Goal: Transaction & Acquisition: Purchase product/service

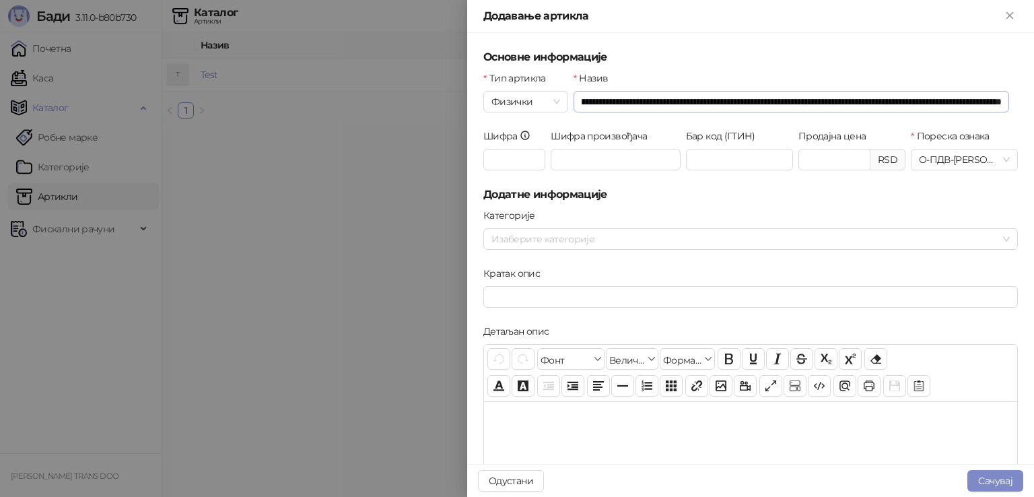
scroll to position [0, 226]
type input "**********"
click at [821, 160] on input "Продајна цена" at bounding box center [834, 159] width 71 height 20
type input "*********"
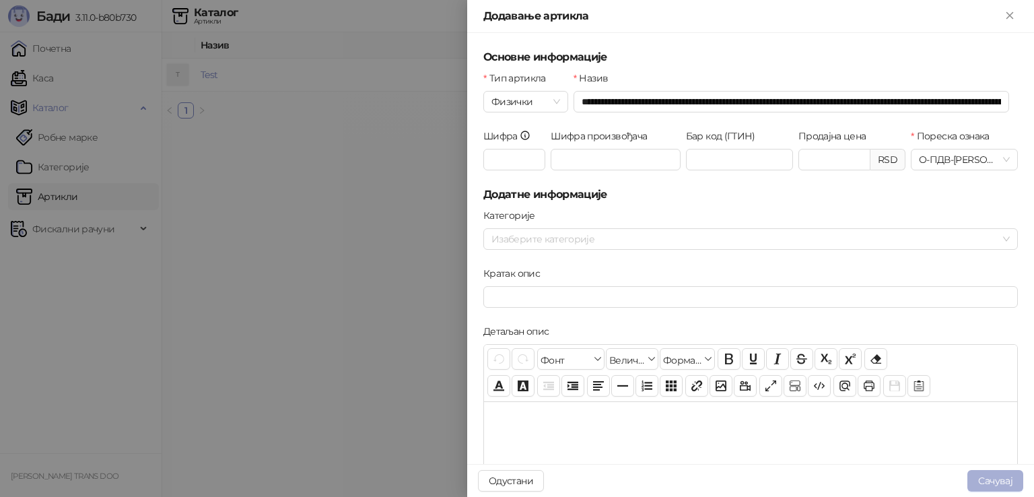
click at [996, 479] on button "Сачувај" at bounding box center [995, 481] width 56 height 22
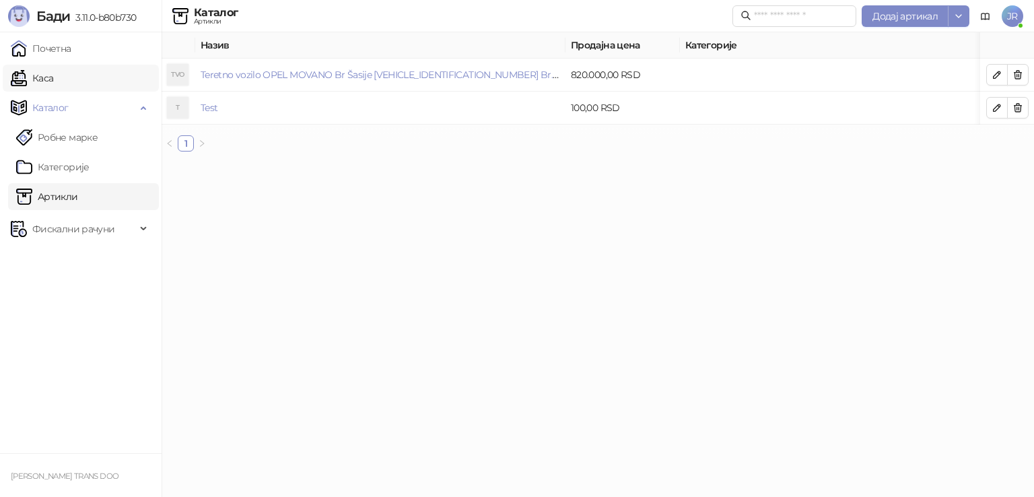
click at [50, 74] on link "Каса" at bounding box center [32, 78] width 42 height 27
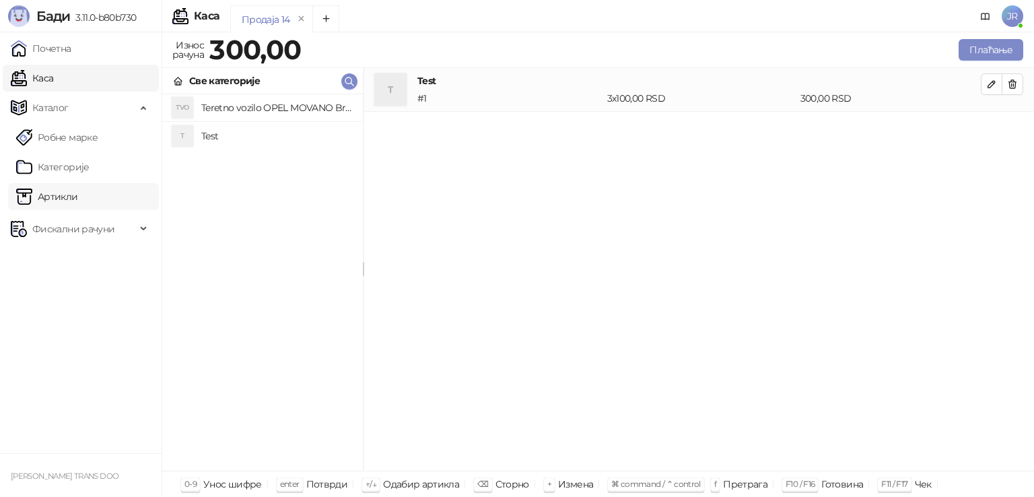
click at [57, 199] on link "Артикли" at bounding box center [47, 196] width 62 height 27
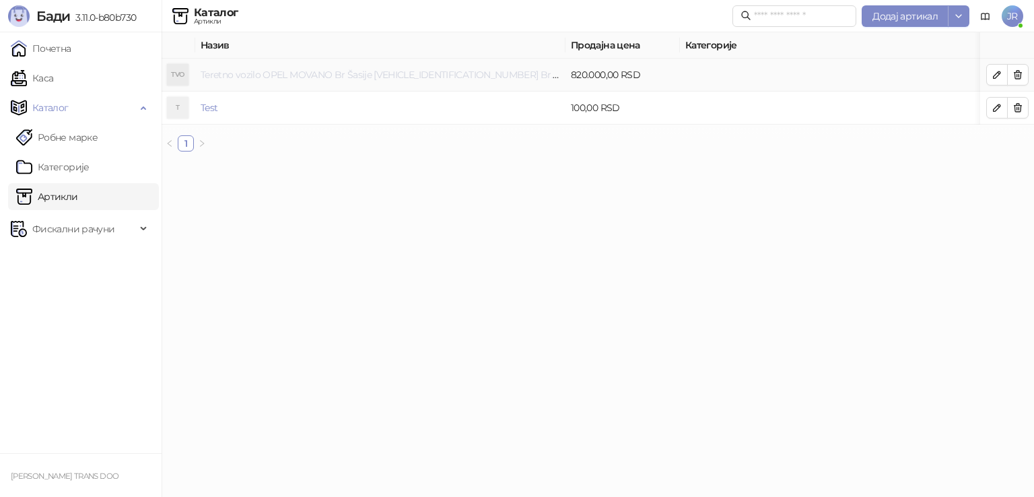
click at [425, 75] on link "Teretno vozilo OPEL MOVANO Br Šasije [VEHICLE_IDENTIFICATION_NUMBER] Br.motora …" at bounding box center [560, 75] width 718 height 12
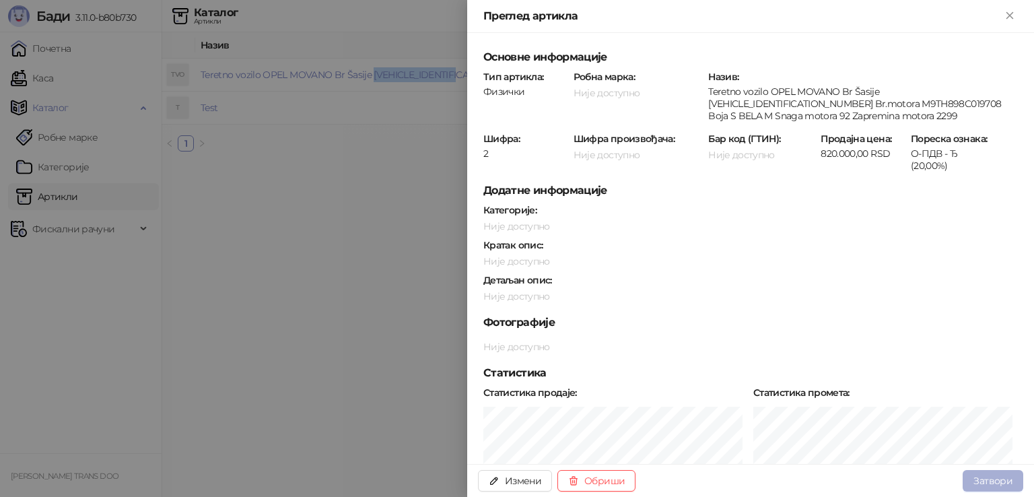
click at [991, 477] on button "Затвори" at bounding box center [993, 481] width 61 height 22
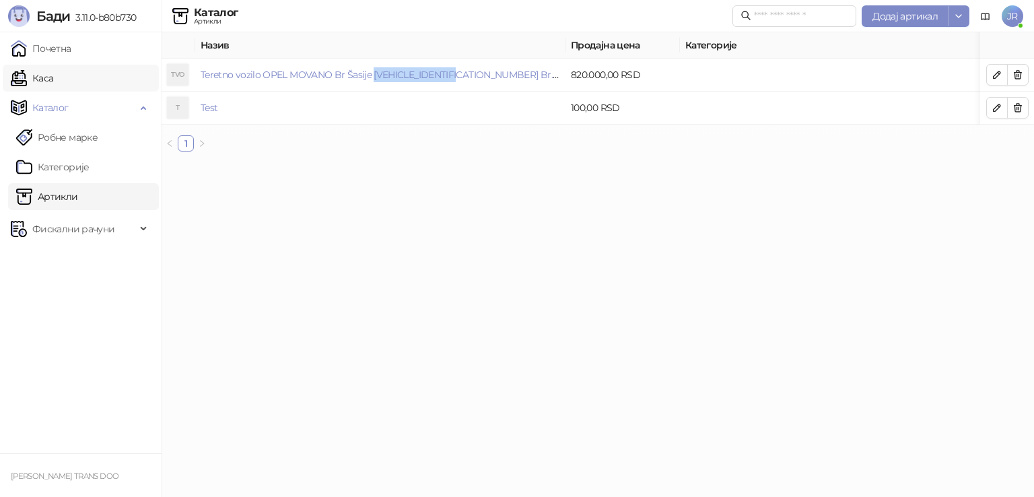
click at [52, 77] on link "Каса" at bounding box center [32, 78] width 42 height 27
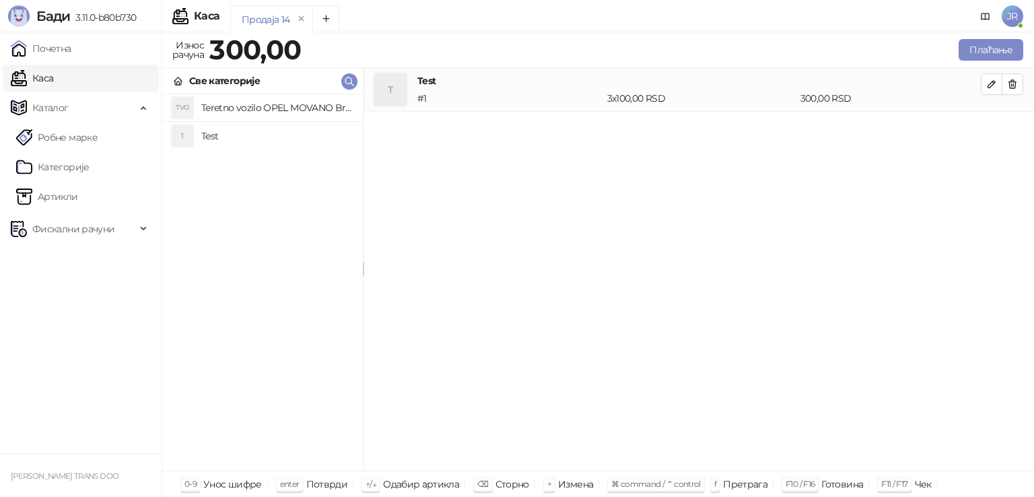
click at [252, 106] on h4 "Teretno vozilo OPEL MOVANO Br Šasije [VEHICLE_IDENTIFICATION_NUMBER] Br.motora …" at bounding box center [276, 108] width 151 height 22
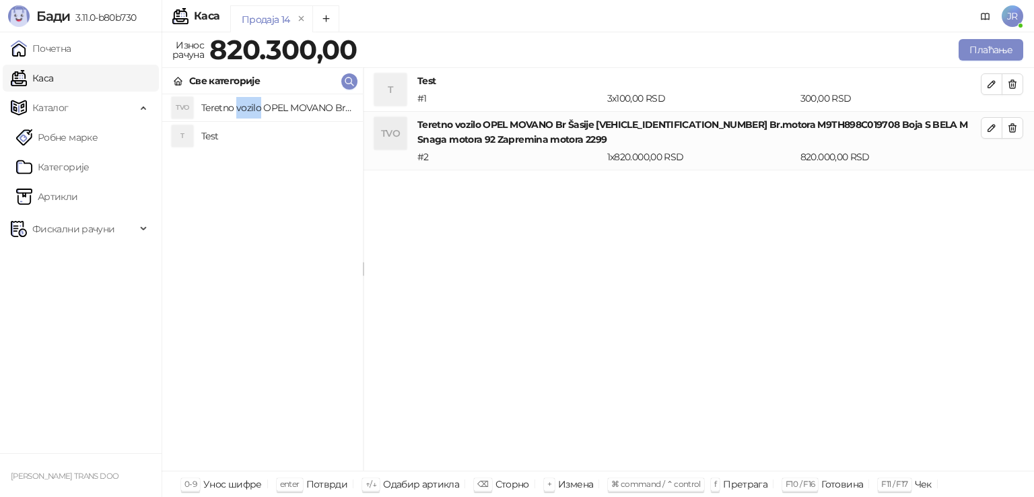
click at [252, 106] on h4 "Teretno vozilo OPEL MOVANO Br Šasije [VEHICLE_IDENTIFICATION_NUMBER] Br.motora …" at bounding box center [276, 108] width 151 height 22
click at [1015, 128] on icon "button" at bounding box center [1012, 128] width 7 height 8
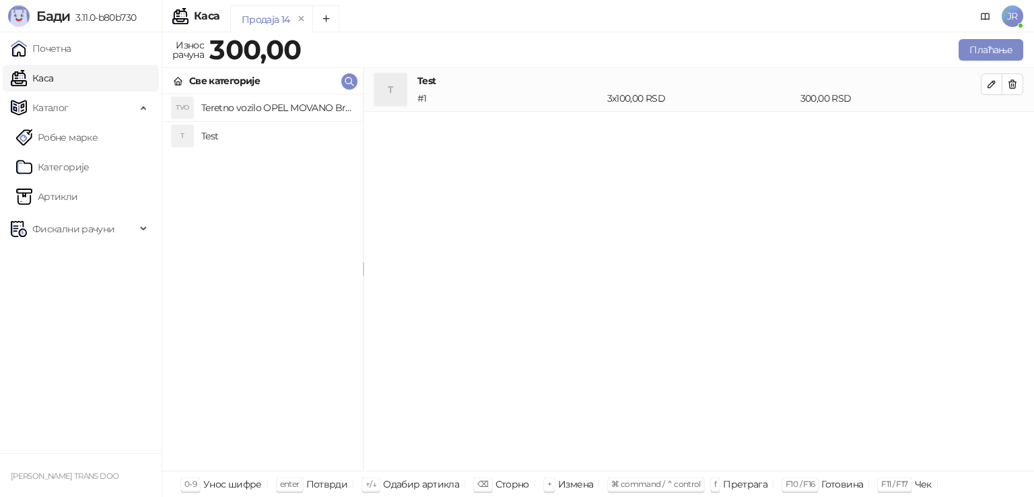
click at [304, 104] on h4 "Teretno vozilo OPEL MOVANO Br Šasije [VEHICLE_IDENTIFICATION_NUMBER] Br.motora …" at bounding box center [276, 108] width 151 height 22
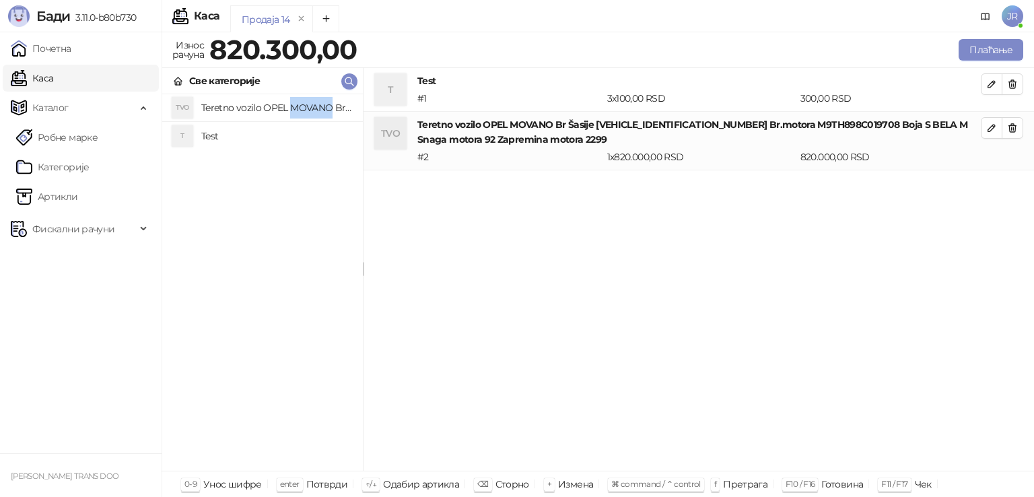
click at [304, 104] on h4 "Teretno vozilo OPEL MOVANO Br Šasije [VEHICLE_IDENTIFICATION_NUMBER] Br.motora …" at bounding box center [276, 108] width 151 height 22
click at [446, 130] on h4 "Teretno vozilo OPEL MOVANO Br Šasije [VEHICLE_IDENTIFICATION_NUMBER] Br.motora …" at bounding box center [698, 132] width 563 height 30
click at [988, 126] on icon "button" at bounding box center [991, 128] width 11 height 11
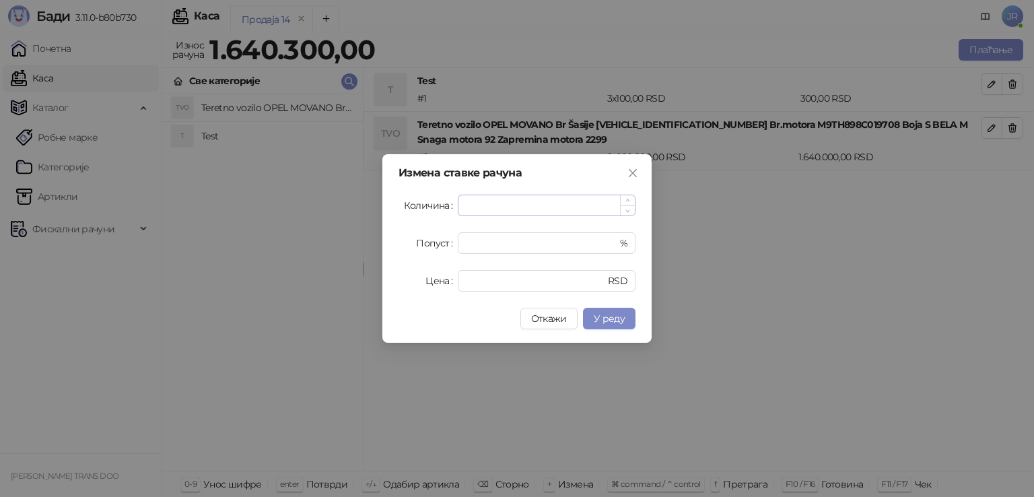
click at [474, 205] on input "*" at bounding box center [546, 205] width 176 height 20
type input "*"
click at [605, 320] on span "У реду" at bounding box center [609, 318] width 31 height 12
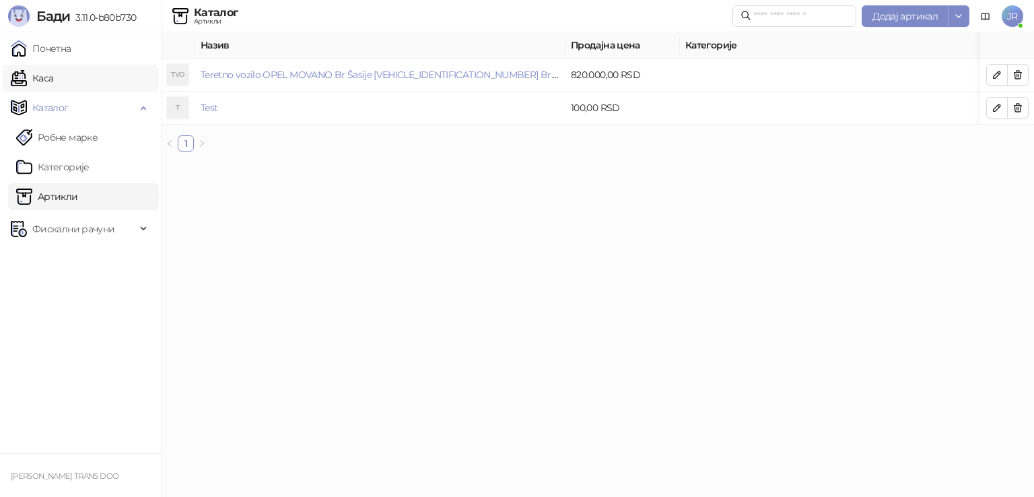
click at [53, 75] on link "Каса" at bounding box center [32, 78] width 42 height 27
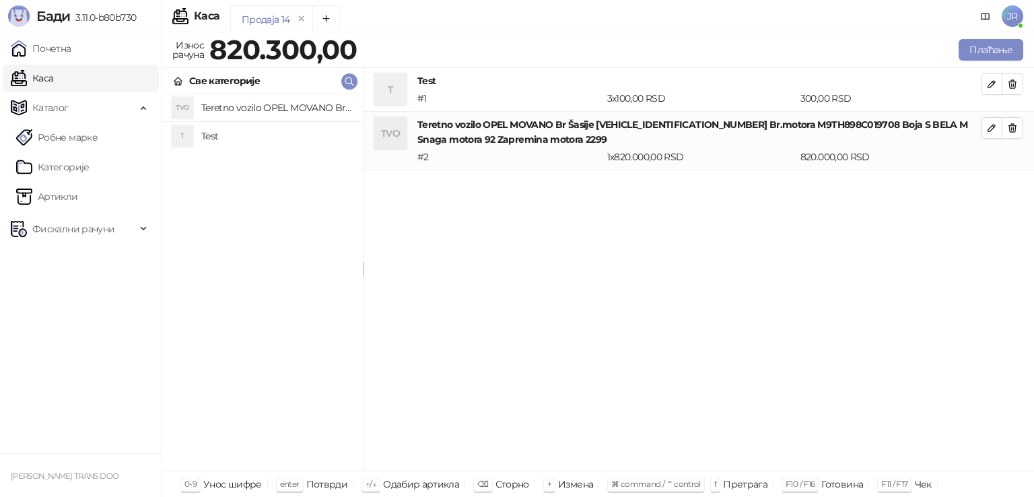
click at [386, 135] on div "TVO" at bounding box center [390, 133] width 32 height 32
click at [738, 129] on h4 "Teretno vozilo OPEL MOVANO Br Šasije [VEHICLE_IDENTIFICATION_NUMBER] Br.motora …" at bounding box center [698, 132] width 563 height 30
click at [732, 153] on div "1 x 820.000,00 RSD" at bounding box center [701, 156] width 193 height 15
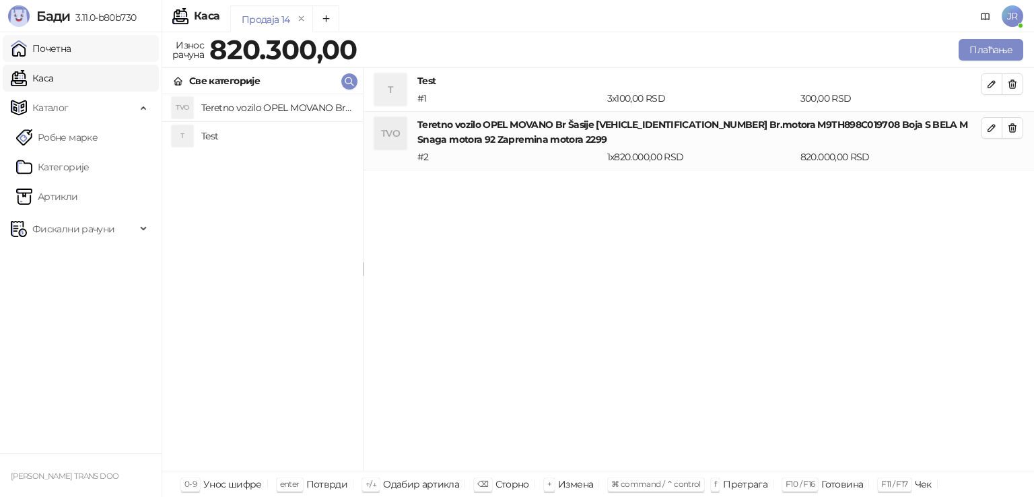
click at [71, 48] on link "Почетна" at bounding box center [41, 48] width 61 height 27
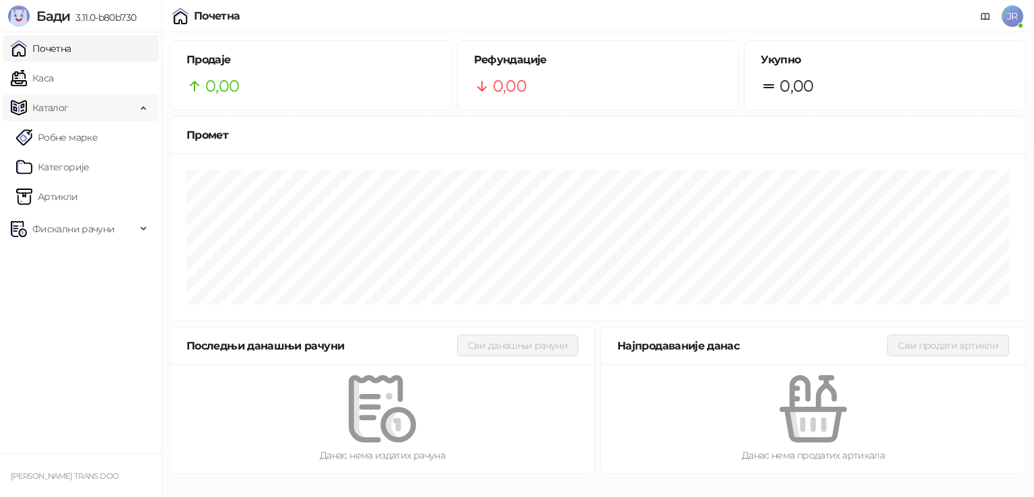
click at [124, 108] on span "Каталог" at bounding box center [73, 107] width 125 height 27
click at [141, 131] on div "Фискални рачуни" at bounding box center [81, 137] width 156 height 27
click at [53, 80] on link "Каса" at bounding box center [32, 78] width 42 height 27
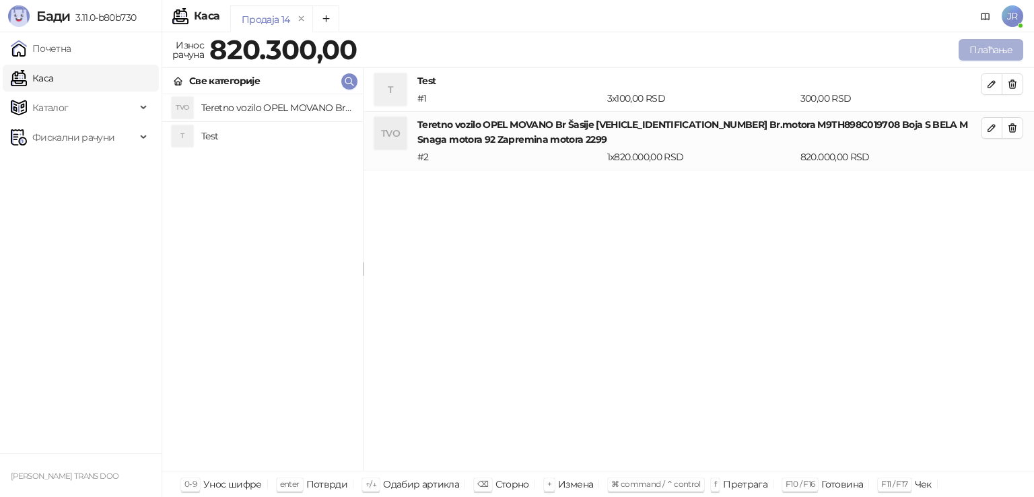
click at [975, 47] on button "Плаћање" at bounding box center [991, 50] width 65 height 22
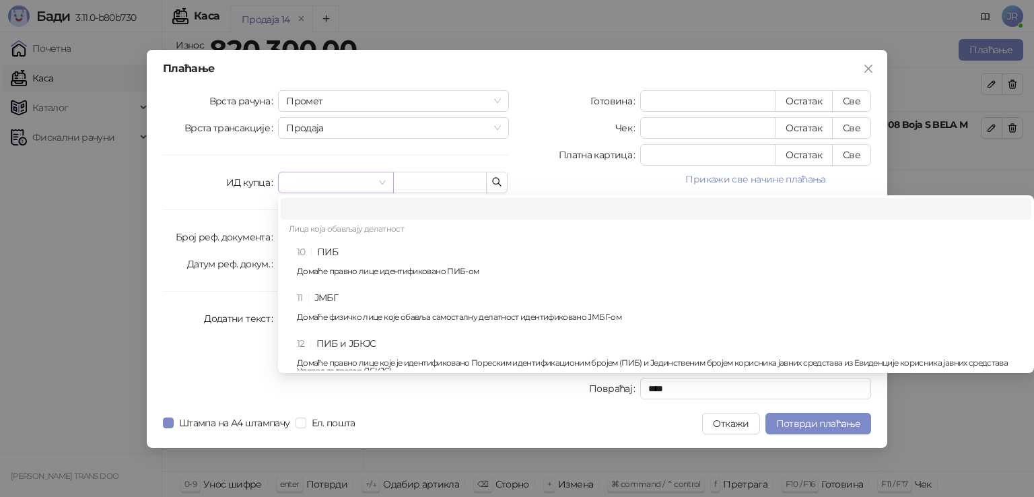
click at [374, 181] on span at bounding box center [335, 182] width 99 height 20
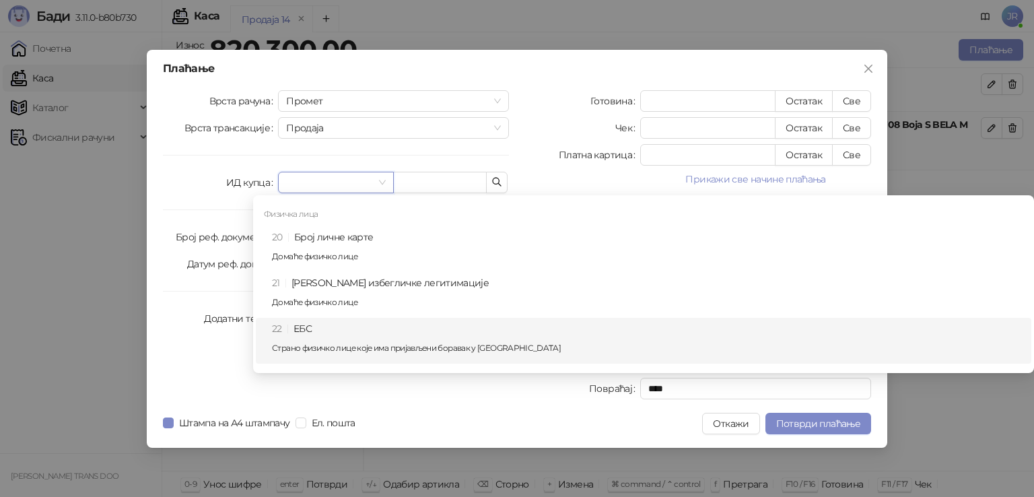
scroll to position [314, 0]
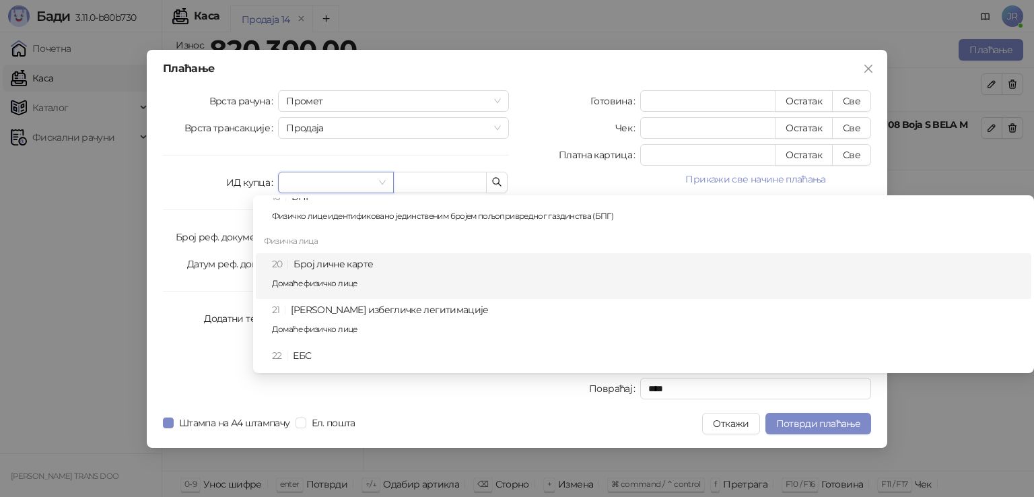
click at [337, 269] on div "20 Број личне карте Домаће физичко лице" at bounding box center [647, 275] width 751 height 39
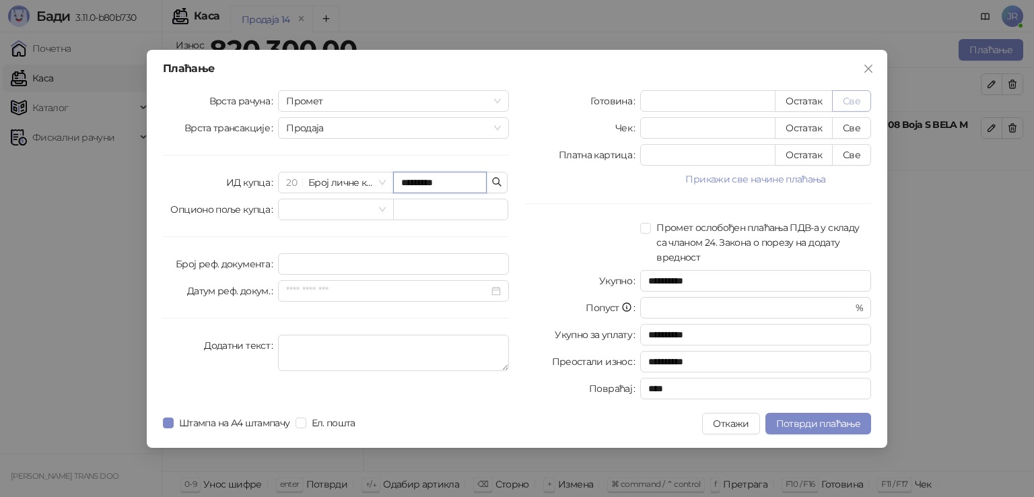
type input "*********"
click at [846, 100] on button "Све" at bounding box center [851, 101] width 39 height 22
type input "******"
type input "****"
click at [495, 102] on span "Промет" at bounding box center [393, 101] width 215 height 20
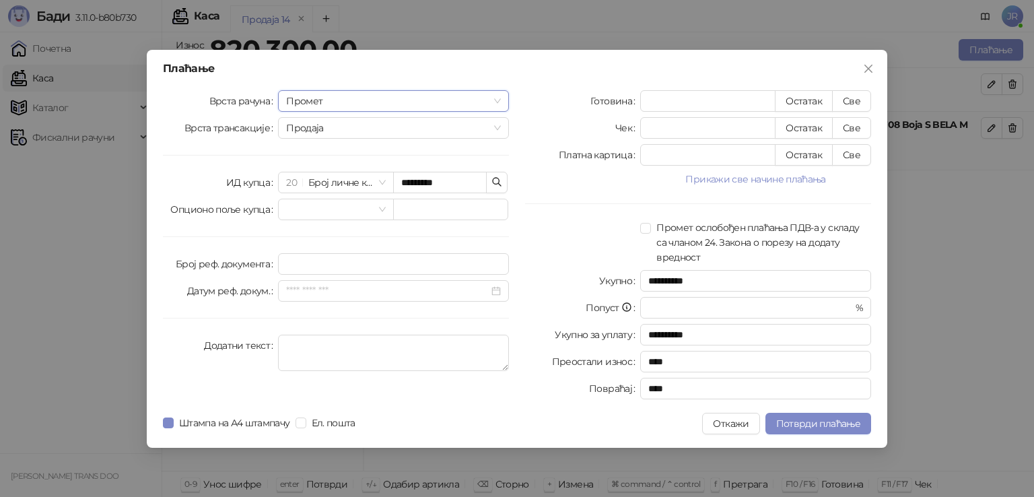
click at [495, 102] on span "Промет" at bounding box center [393, 101] width 215 height 20
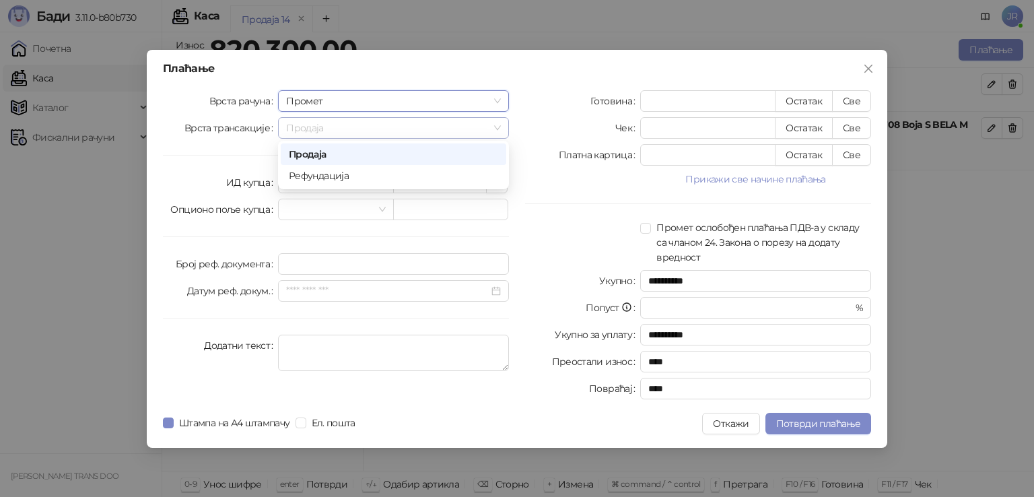
click at [499, 130] on span "Продаја" at bounding box center [393, 128] width 215 height 20
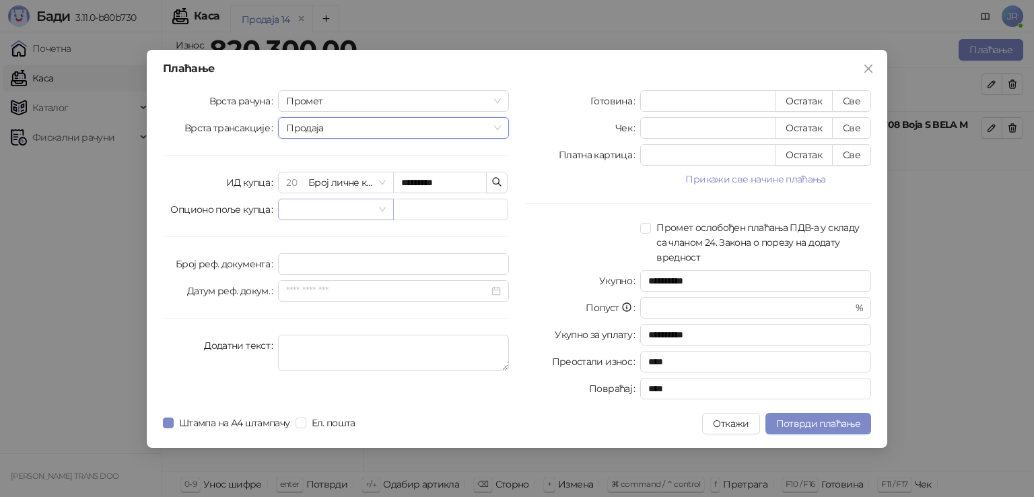
click at [381, 211] on span at bounding box center [335, 209] width 99 height 20
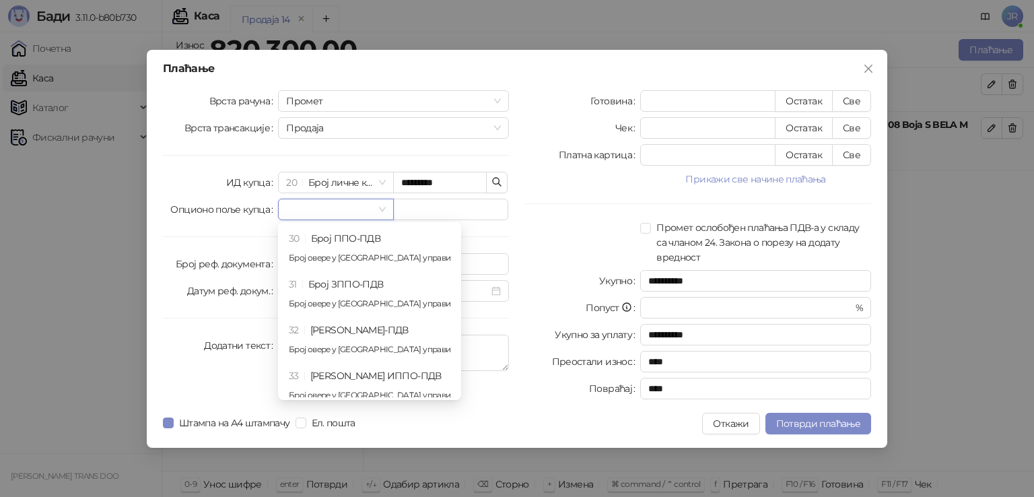
scroll to position [0, 0]
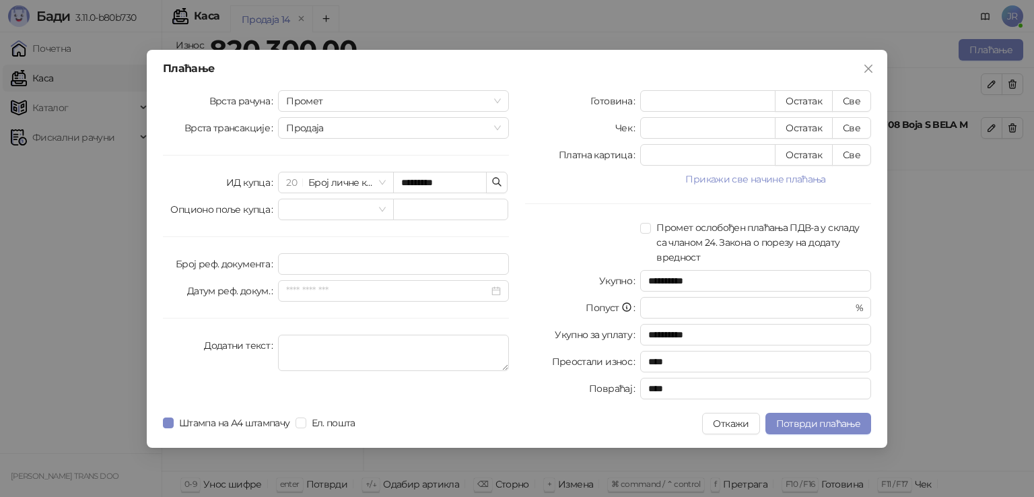
click at [540, 229] on div at bounding box center [582, 242] width 115 height 44
click at [868, 65] on icon "close" at bounding box center [868, 68] width 11 height 11
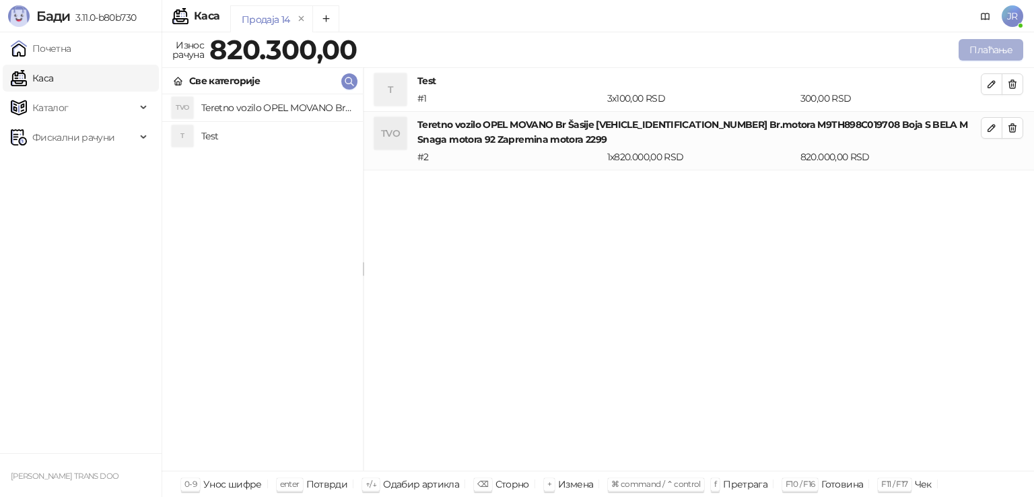
click at [977, 53] on button "Плаћање" at bounding box center [991, 50] width 65 height 22
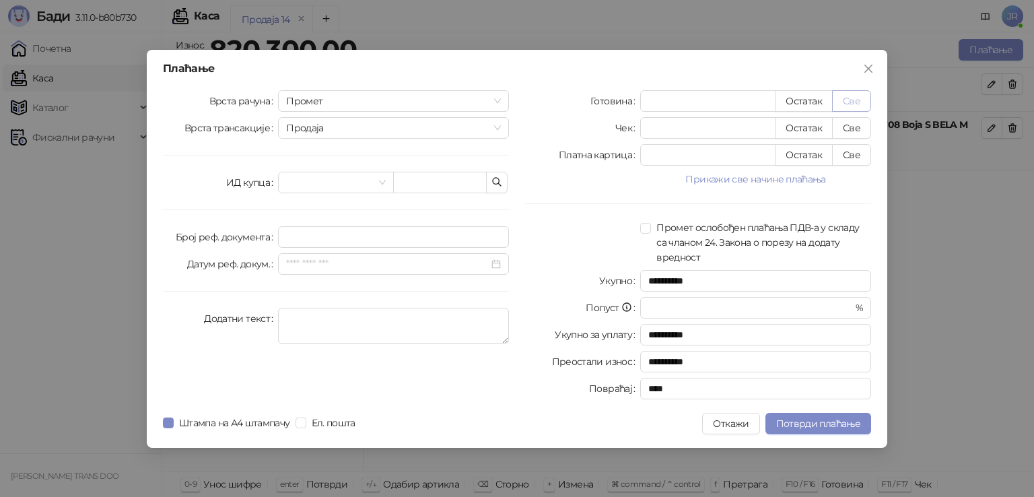
click at [854, 100] on button "Све" at bounding box center [851, 101] width 39 height 22
type input "******"
type input "****"
click at [383, 181] on span at bounding box center [335, 182] width 99 height 20
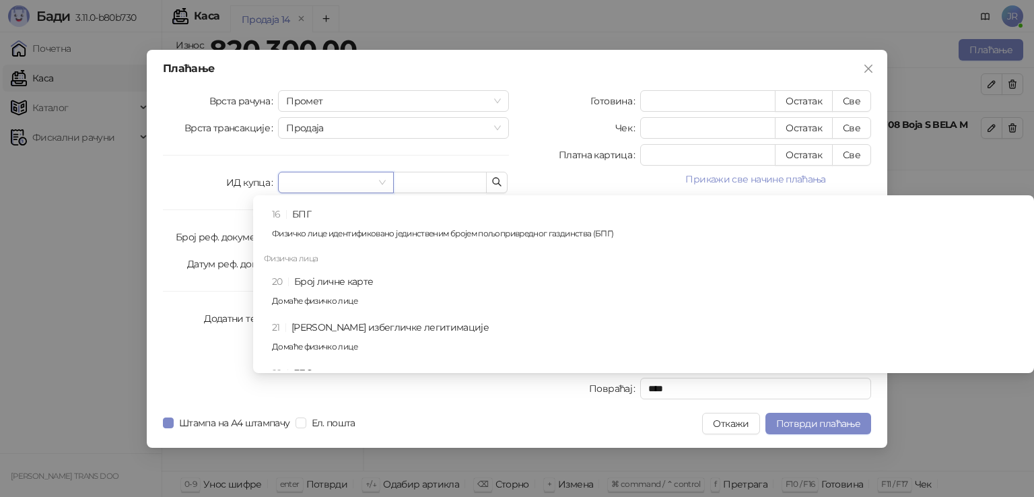
scroll to position [300, 0]
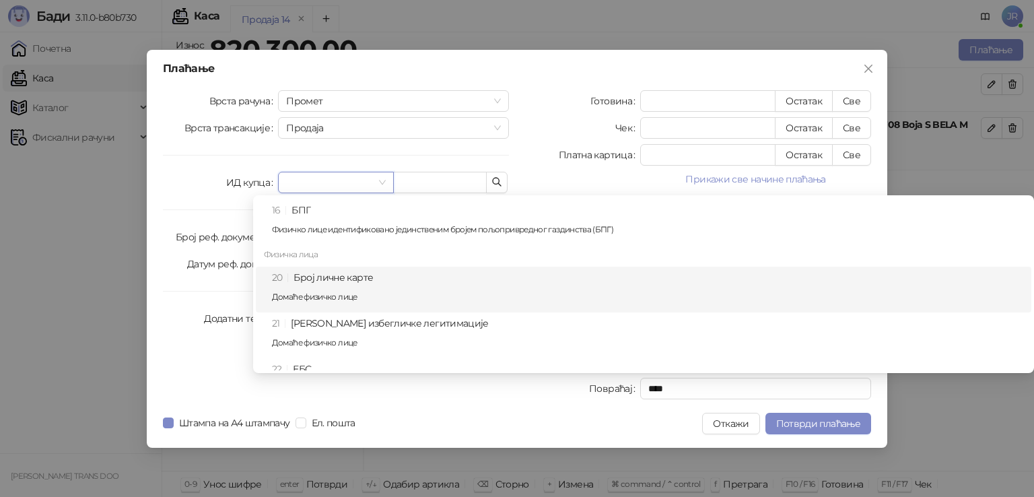
click at [348, 285] on div "20 Број личне карте Домаће физичко лице" at bounding box center [647, 289] width 751 height 39
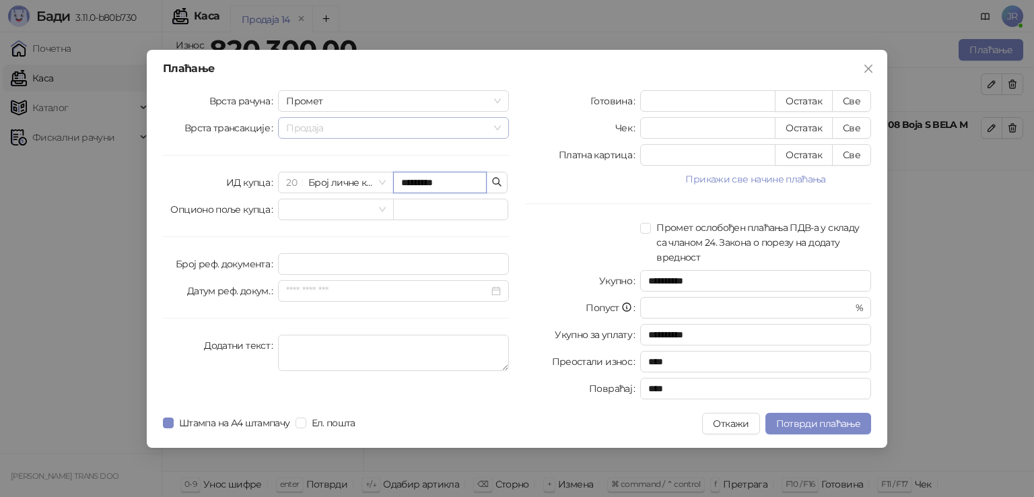
click at [495, 126] on span "Продаја" at bounding box center [393, 128] width 215 height 20
type input "*********"
click at [495, 126] on span "Продаја" at bounding box center [393, 128] width 215 height 20
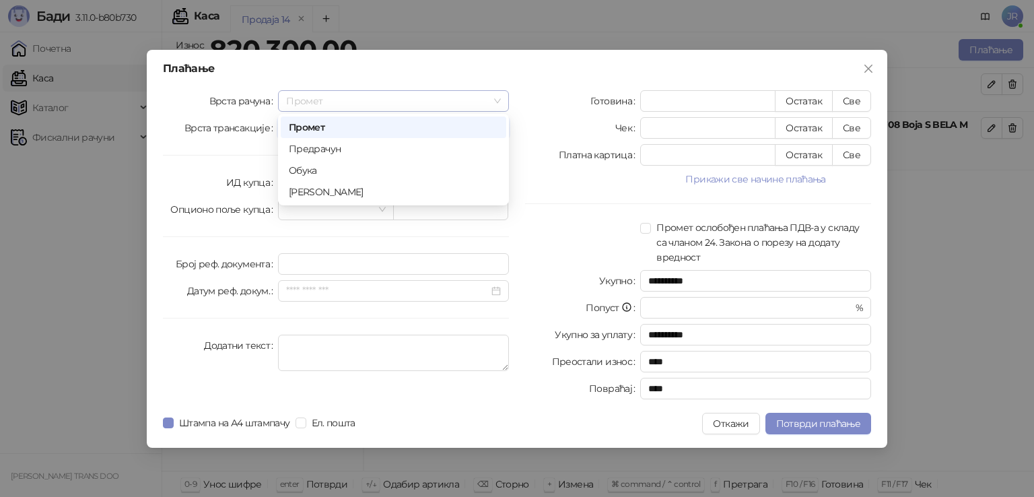
click at [497, 94] on span "Промет" at bounding box center [393, 101] width 215 height 20
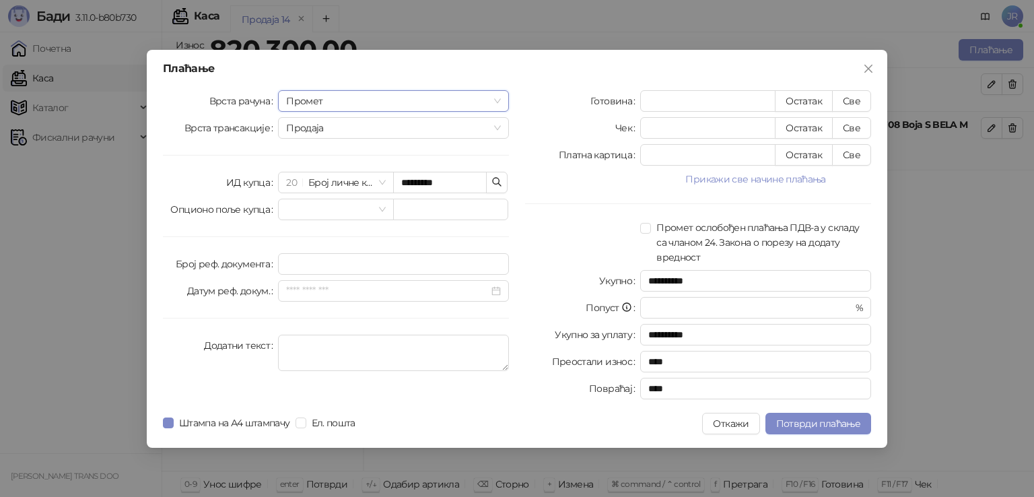
click at [497, 94] on span "Промет" at bounding box center [393, 101] width 215 height 20
click at [726, 421] on button "Откажи" at bounding box center [730, 424] width 57 height 22
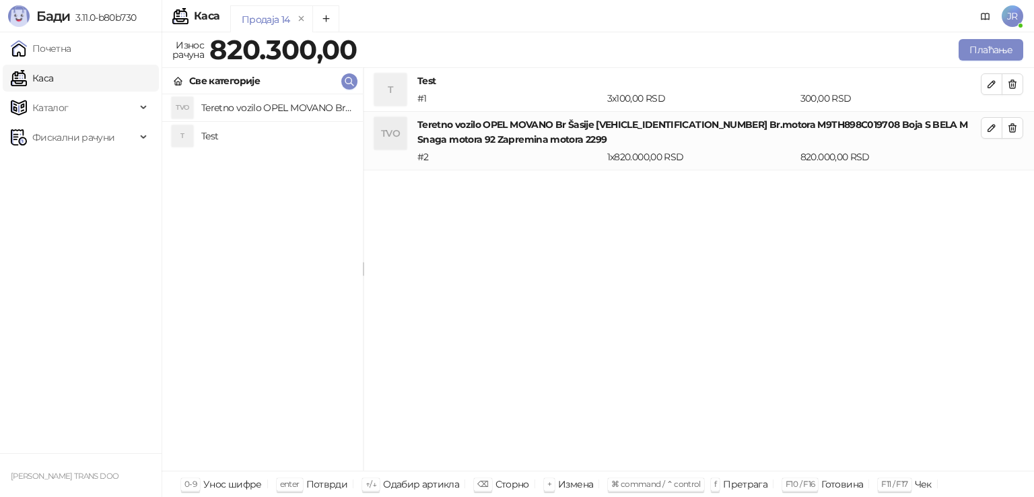
click at [53, 79] on link "Каса" at bounding box center [32, 78] width 42 height 27
click at [53, 77] on link "Каса" at bounding box center [32, 78] width 42 height 27
click at [444, 127] on h4 "Teretno vozilo OPEL MOVANO Br Šasije [VEHICLE_IDENTIFICATION_NUMBER] Br.motora …" at bounding box center [698, 132] width 563 height 30
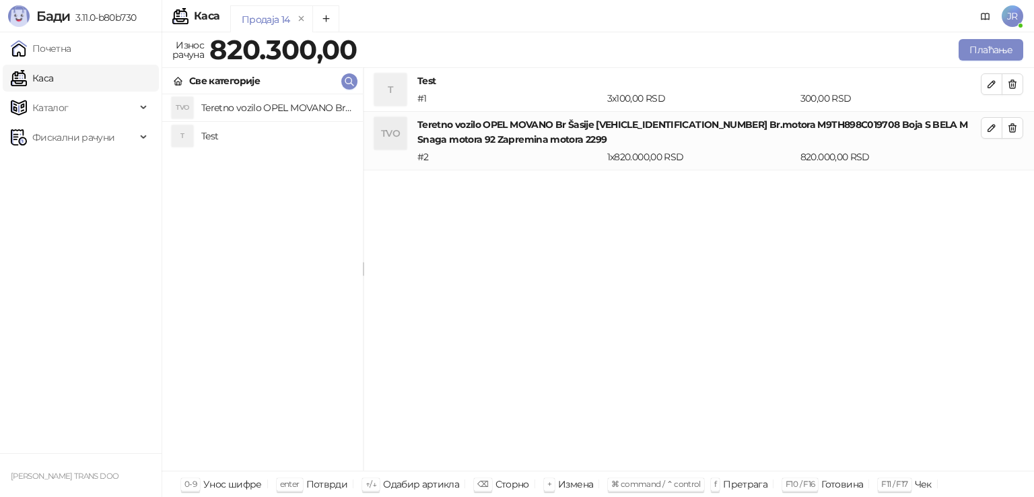
click at [391, 130] on div "TVO" at bounding box center [390, 133] width 32 height 32
click at [297, 105] on h4 "Teretno vozilo OPEL MOVANO Br Šasije [VEHICLE_IDENTIFICATION_NUMBER] Br.motora …" at bounding box center [276, 108] width 151 height 22
click at [183, 105] on div "TVO" at bounding box center [183, 108] width 22 height 22
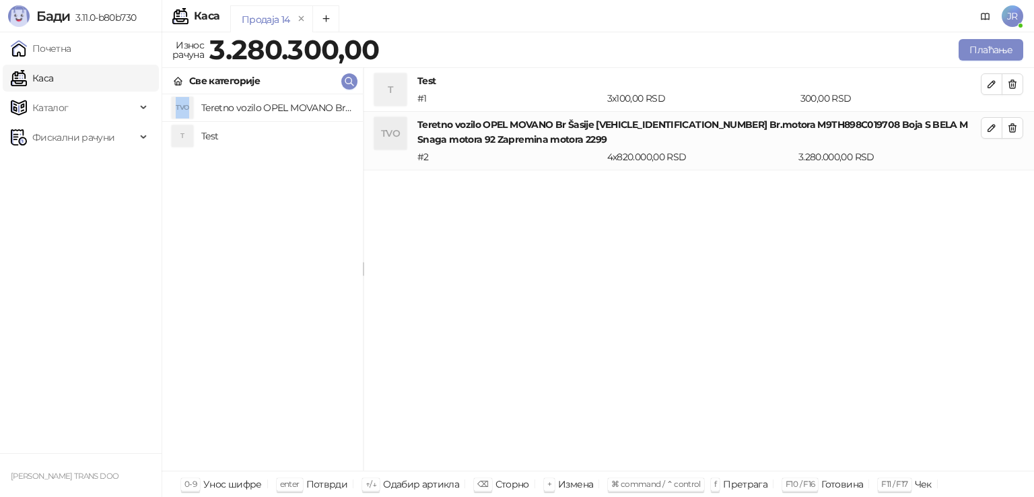
click at [183, 105] on div "TVO" at bounding box center [183, 108] width 22 height 22
click at [399, 135] on div "TVO" at bounding box center [390, 133] width 32 height 32
click at [1015, 127] on icon "button" at bounding box center [1012, 128] width 7 height 8
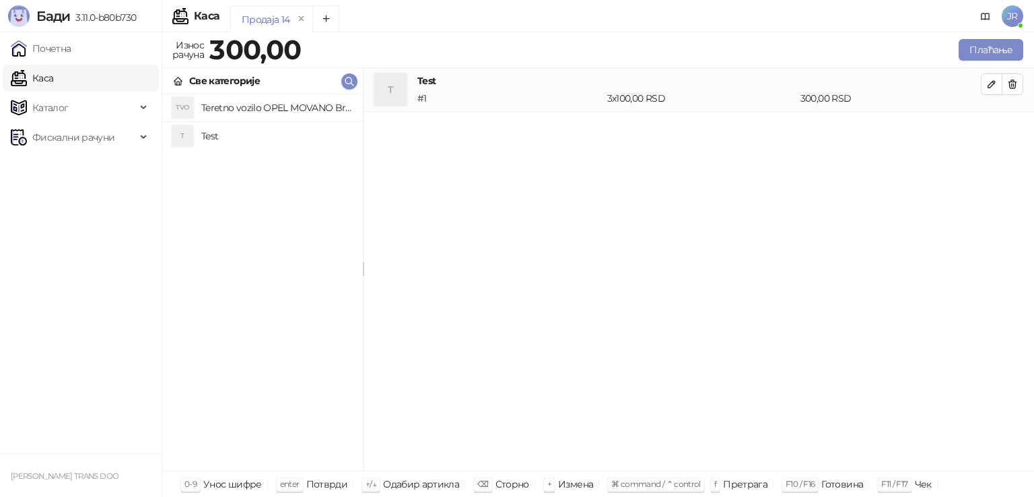
click at [282, 103] on h4 "Teretno vozilo OPEL MOVANO Br Šasije [VEHICLE_IDENTIFICATION_NUMBER] Br.motora …" at bounding box center [276, 108] width 151 height 22
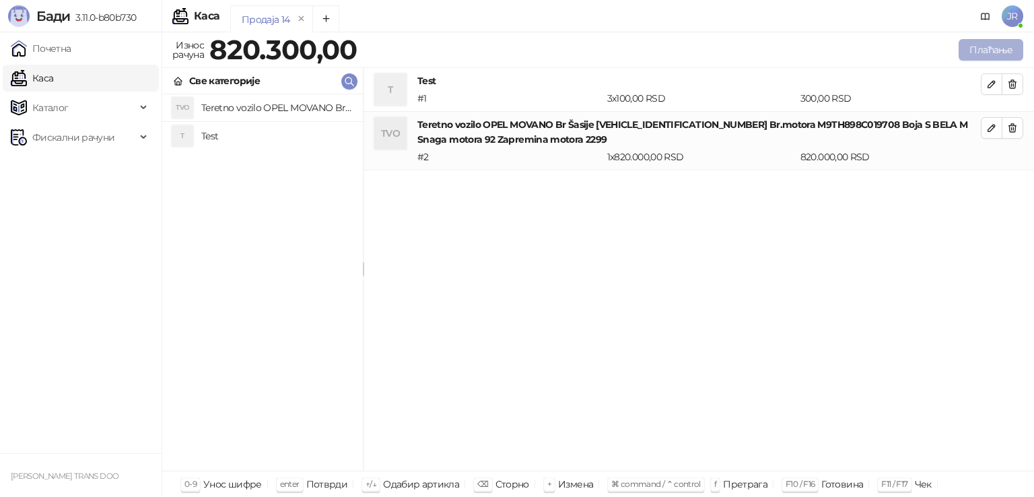
click at [982, 52] on button "Плаћање" at bounding box center [991, 50] width 65 height 22
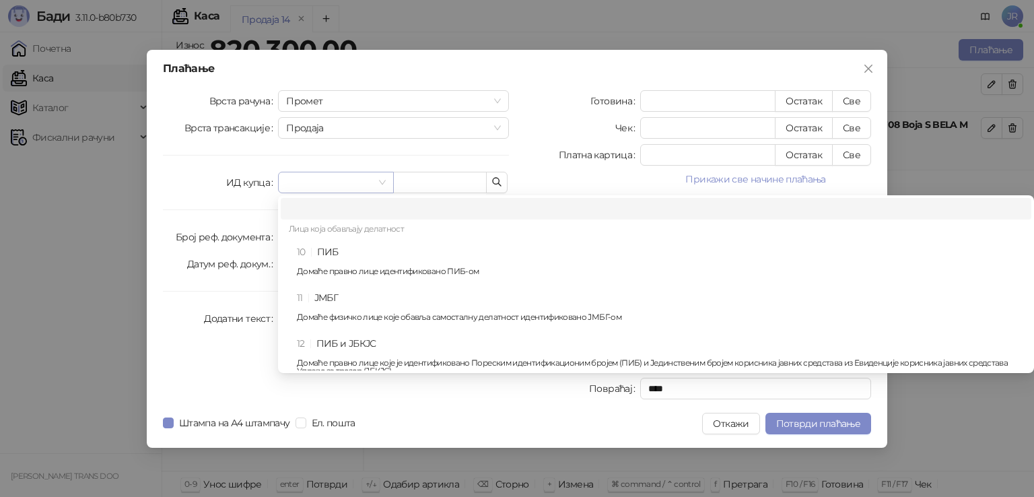
click at [377, 184] on span at bounding box center [335, 182] width 99 height 20
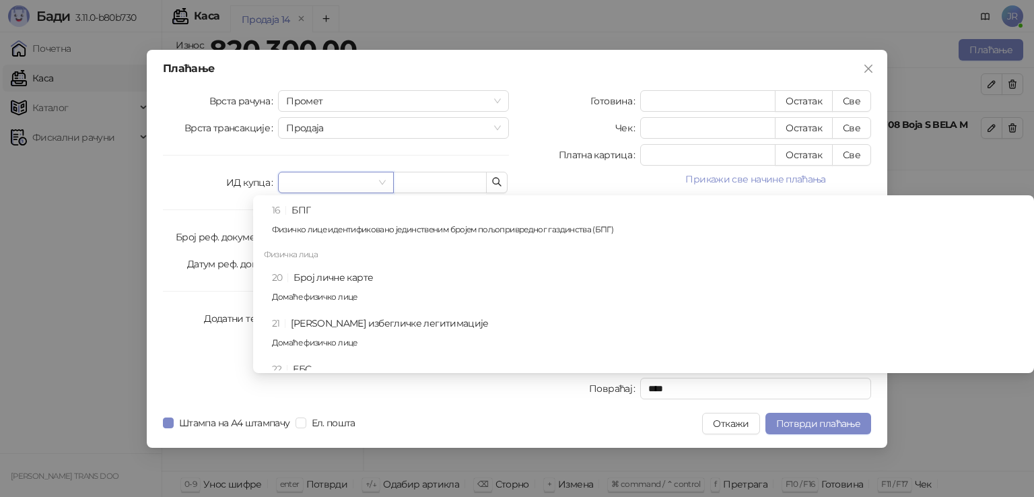
scroll to position [322, 0]
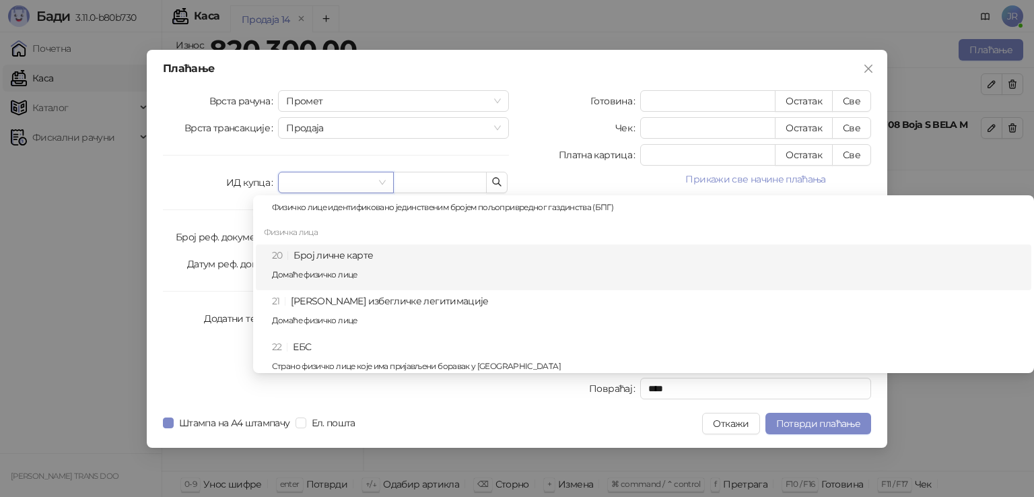
click at [345, 259] on div "20 Број личне карте Домаће физичко лице" at bounding box center [647, 267] width 751 height 39
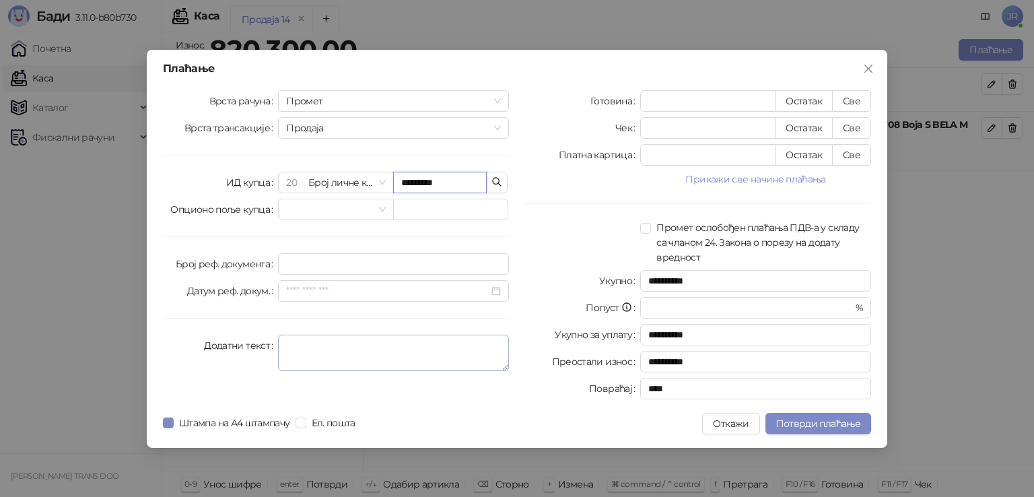
type input "*********"
click at [294, 347] on textarea "Додатни текст" at bounding box center [393, 353] width 231 height 36
type textarea "**********"
click at [845, 98] on button "Све" at bounding box center [851, 101] width 39 height 22
type input "******"
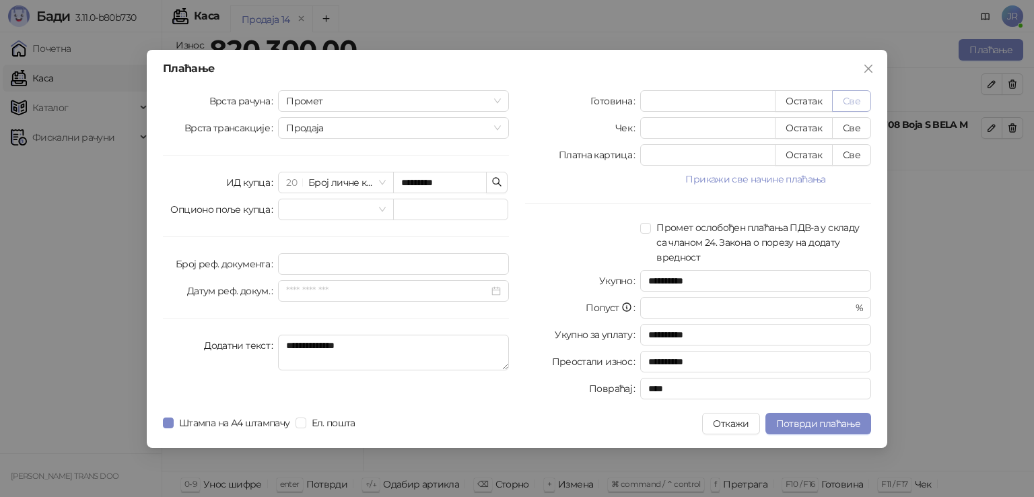
type input "****"
click at [819, 421] on span "Потврди плаћање" at bounding box center [818, 423] width 84 height 12
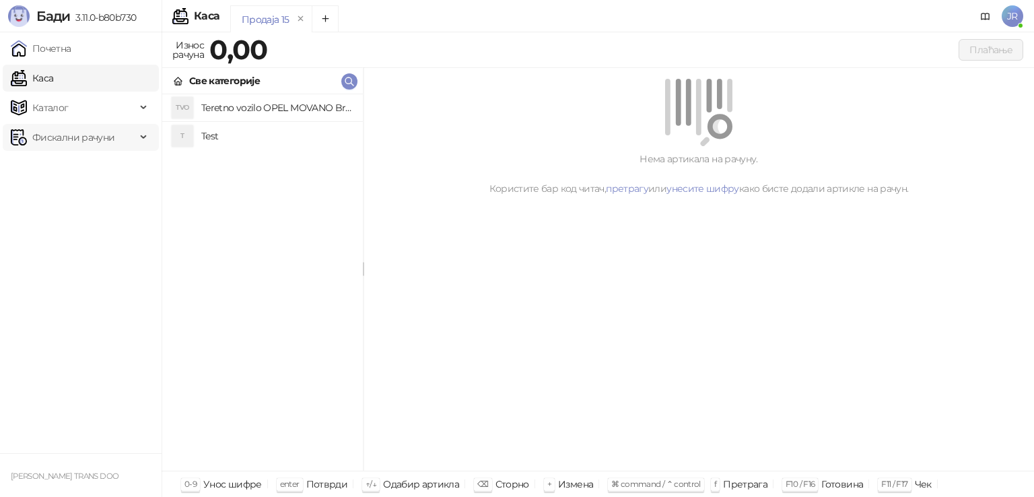
click at [140, 139] on div "Фискални рачуни" at bounding box center [81, 137] width 156 height 27
click at [106, 167] on link "Издати рачуни" at bounding box center [61, 166] width 90 height 27
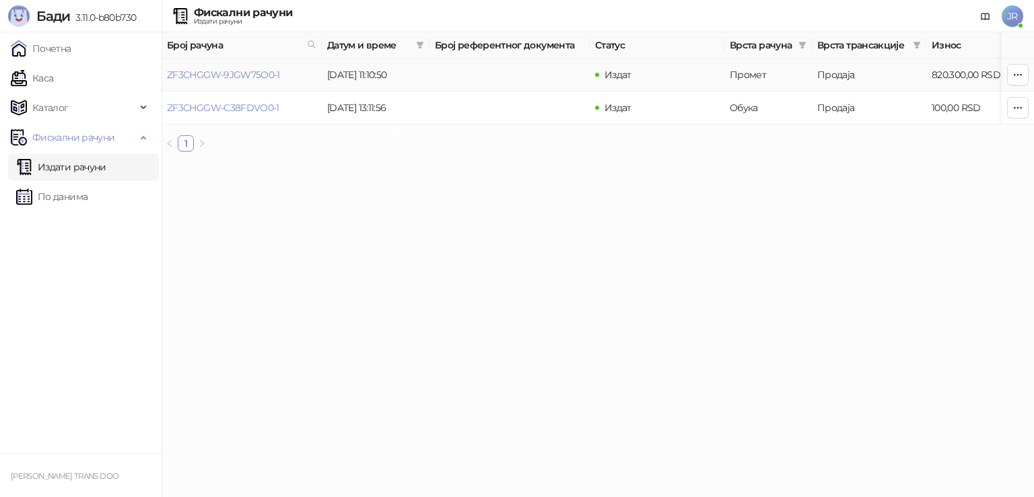
click at [574, 72] on td at bounding box center [509, 75] width 160 height 33
click at [269, 73] on link "ZF3CHGGW-9JGW75O0-1" at bounding box center [223, 75] width 113 height 12
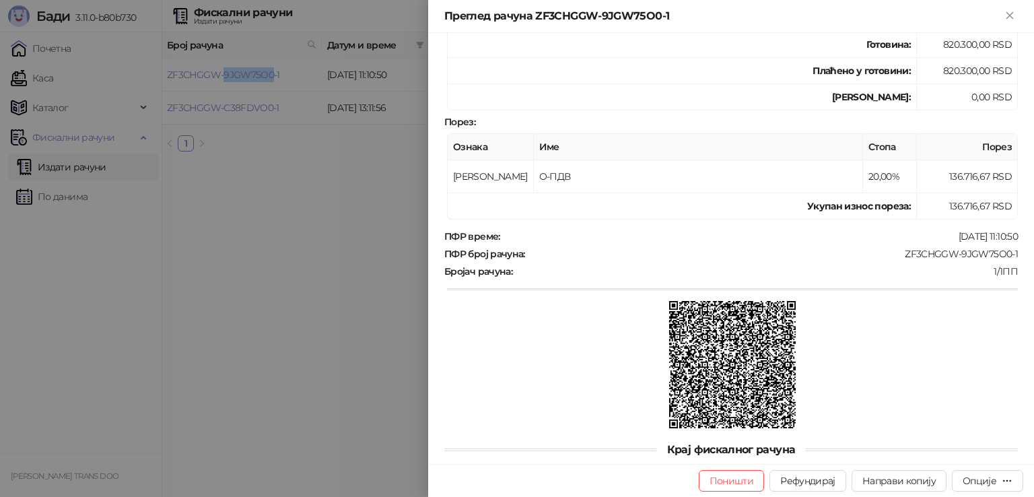
scroll to position [394, 0]
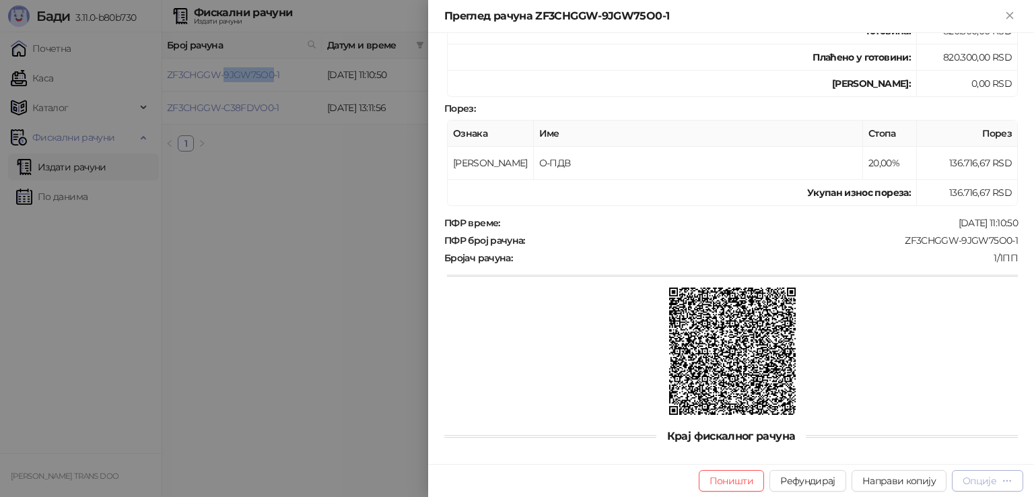
click at [989, 482] on div "Опције" at bounding box center [980, 481] width 34 height 12
click at [391, 336] on div at bounding box center [517, 248] width 1034 height 497
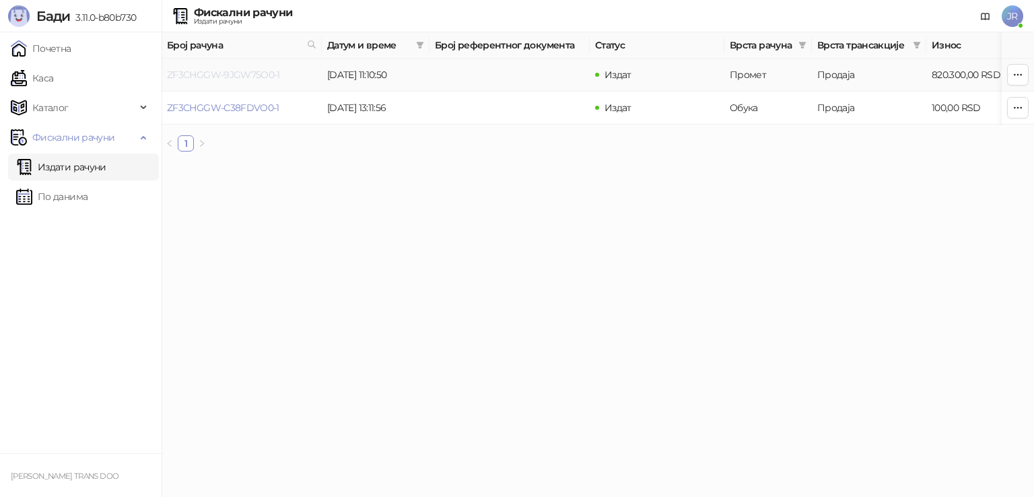
click at [261, 70] on link "ZF3CHGGW-9JGW75O0-1" at bounding box center [223, 75] width 113 height 12
click at [261, 70] on body "[PERSON_NAME] 3.11.0-b80b730 Почетна Каса Каталог Робне марке Категорије Артикл…" at bounding box center [517, 81] width 1034 height 162
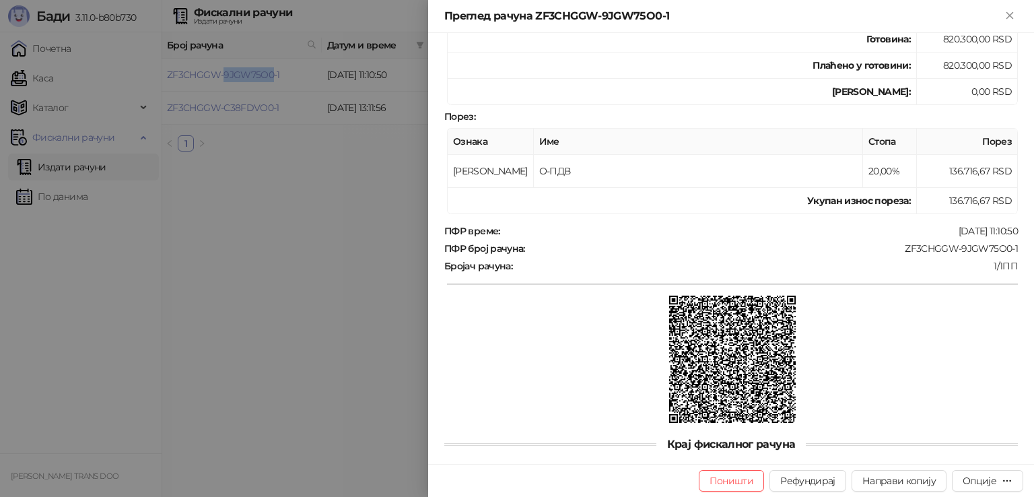
scroll to position [394, 0]
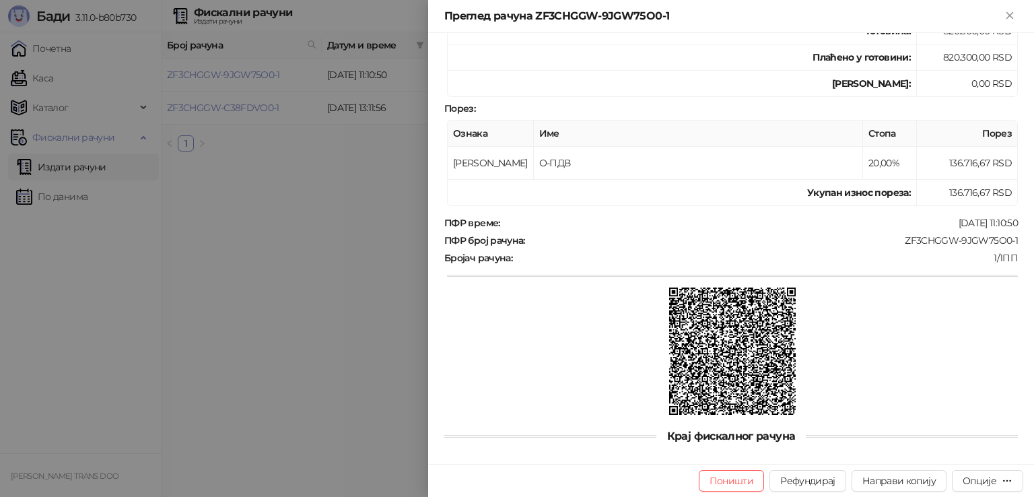
click at [295, 329] on div at bounding box center [517, 248] width 1034 height 497
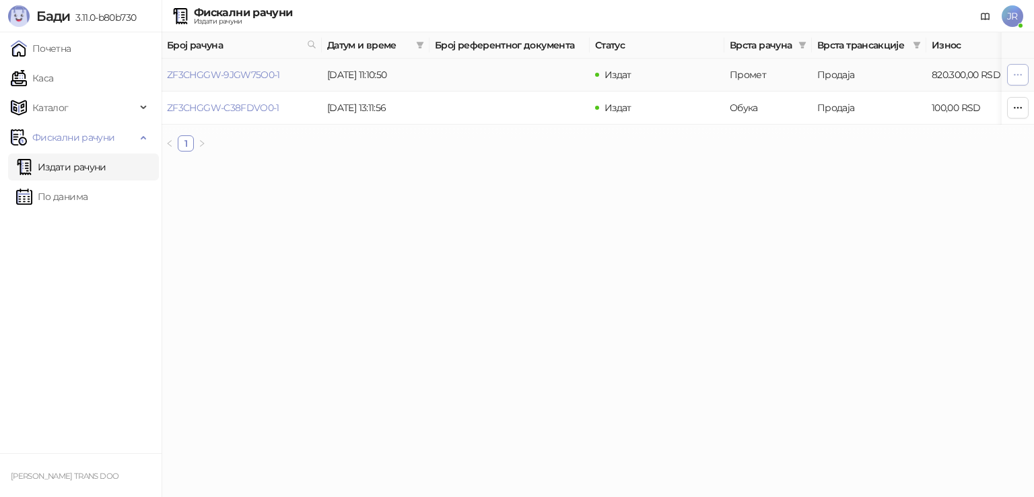
click at [1018, 74] on icon "button" at bounding box center [1018, 74] width 7 height 1
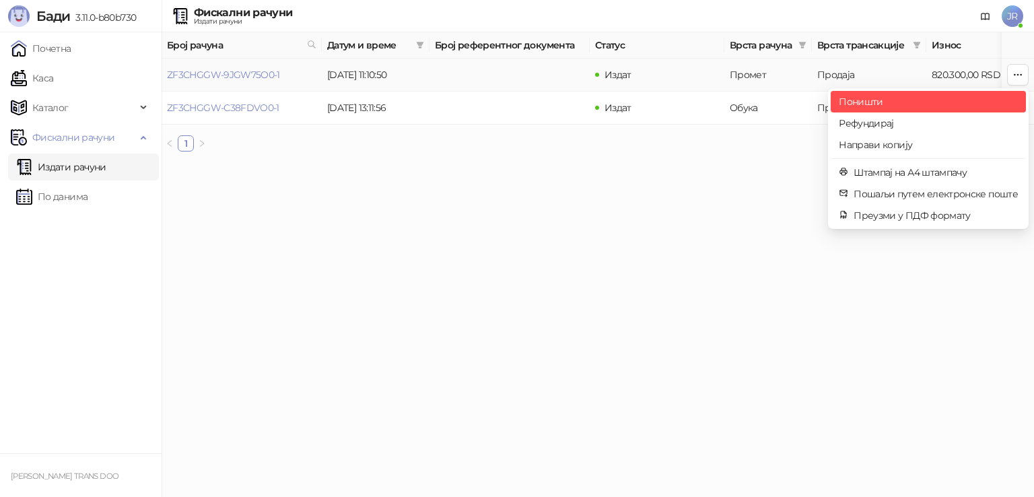
click at [907, 100] on span "Поништи" at bounding box center [928, 101] width 179 height 15
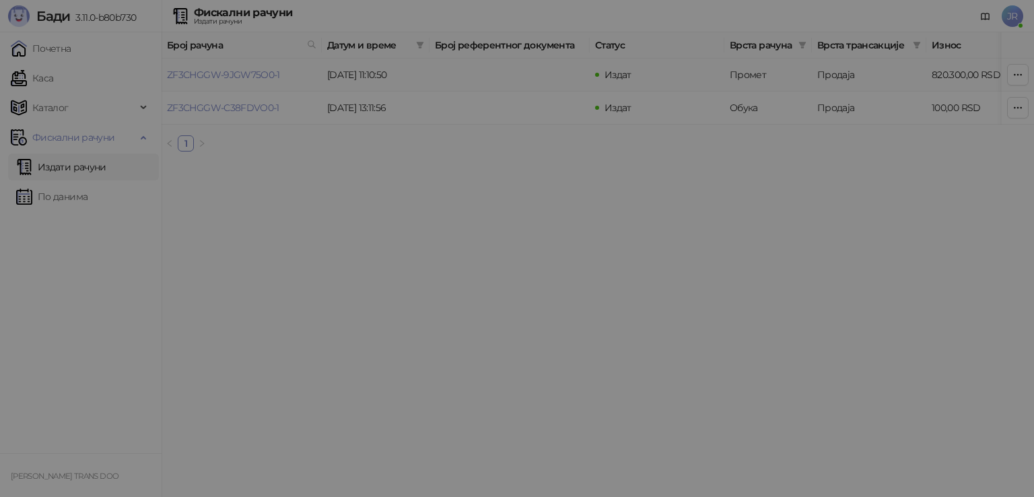
type input "**********"
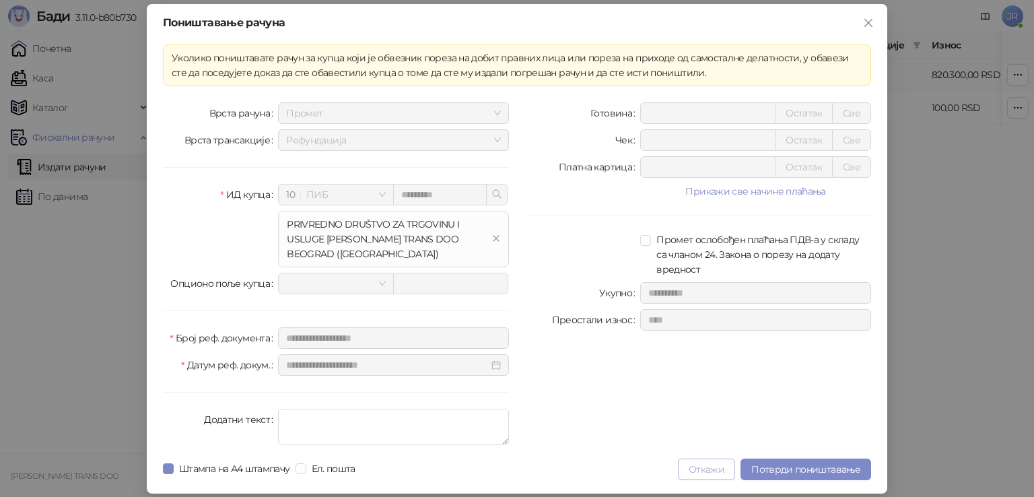
click at [710, 465] on button "Откажи" at bounding box center [706, 469] width 57 height 22
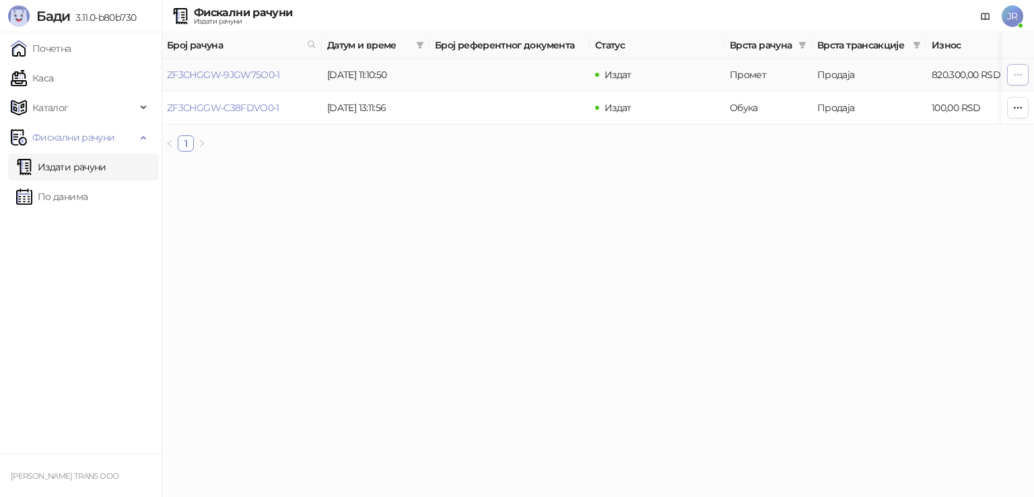
click at [1012, 73] on icon "button" at bounding box center [1017, 74] width 11 height 11
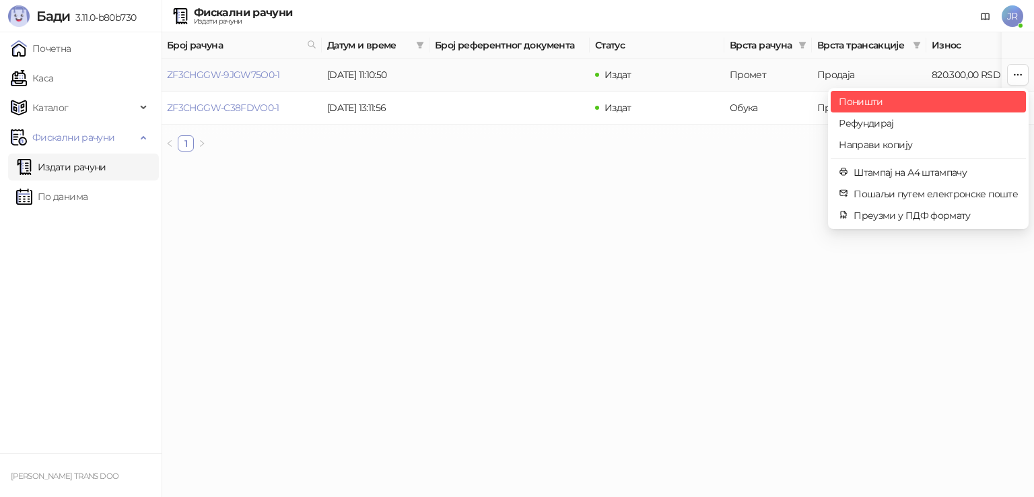
click at [872, 97] on span "Поништи" at bounding box center [928, 101] width 179 height 15
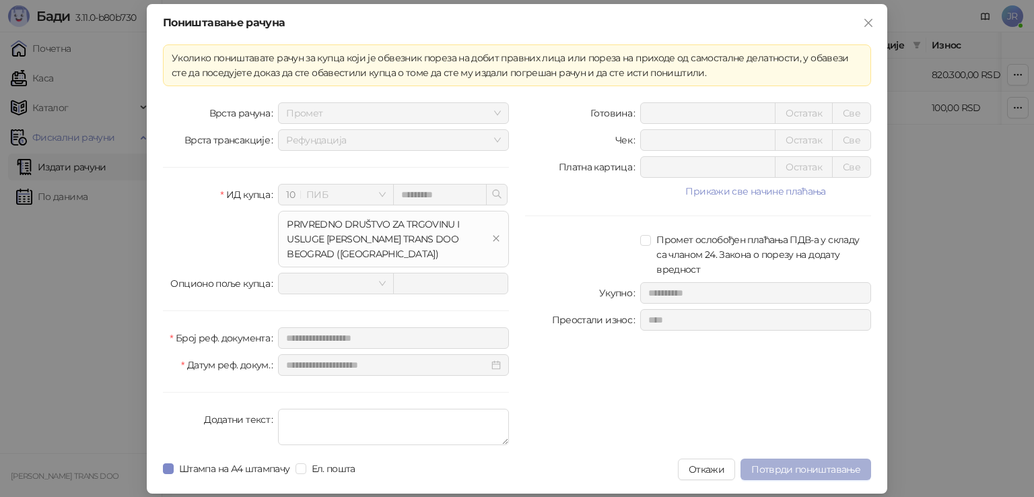
click at [815, 467] on span "Потврди поништавање" at bounding box center [805, 469] width 109 height 12
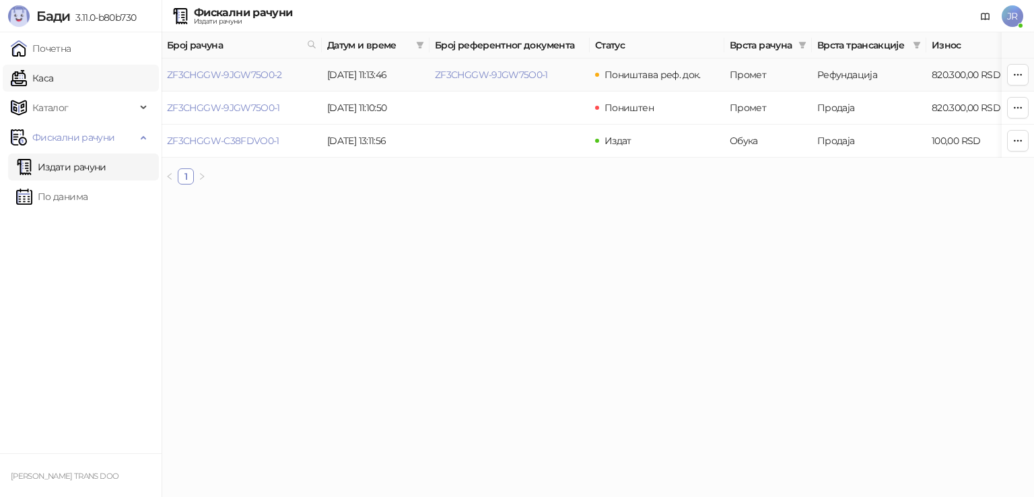
click at [48, 81] on link "Каса" at bounding box center [32, 78] width 42 height 27
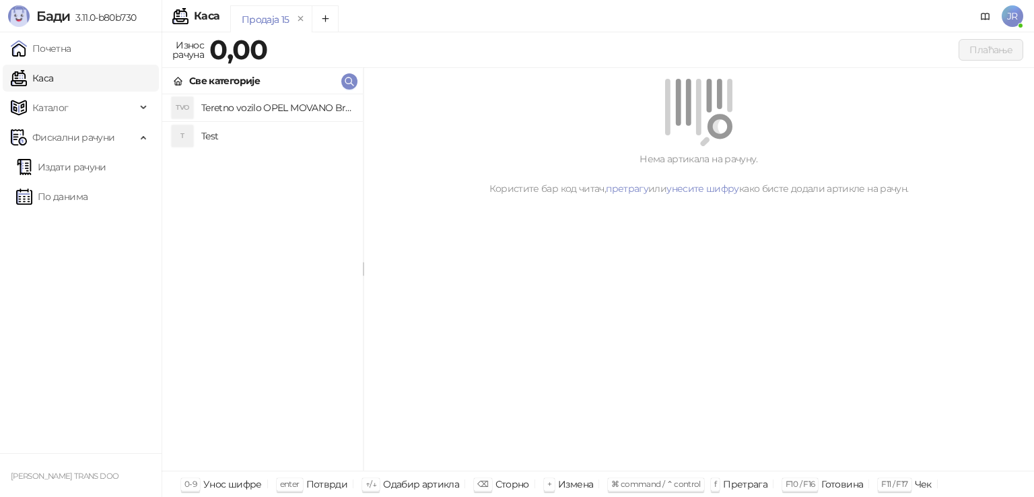
click at [257, 104] on h4 "Teretno vozilo OPEL MOVANO Br Šasije [VEHICLE_IDENTIFICATION_NUMBER] Br.motora …" at bounding box center [276, 108] width 151 height 22
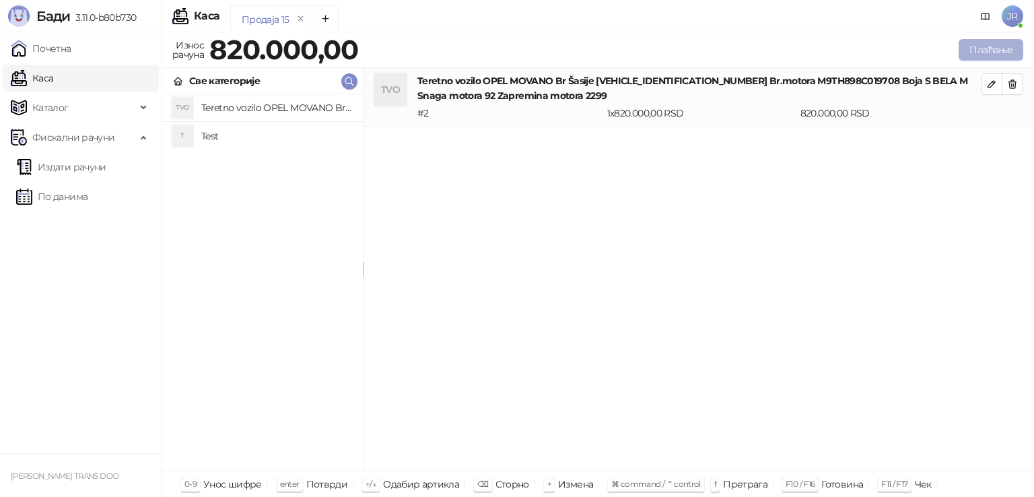
click at [991, 46] on button "Плаћање" at bounding box center [991, 50] width 65 height 22
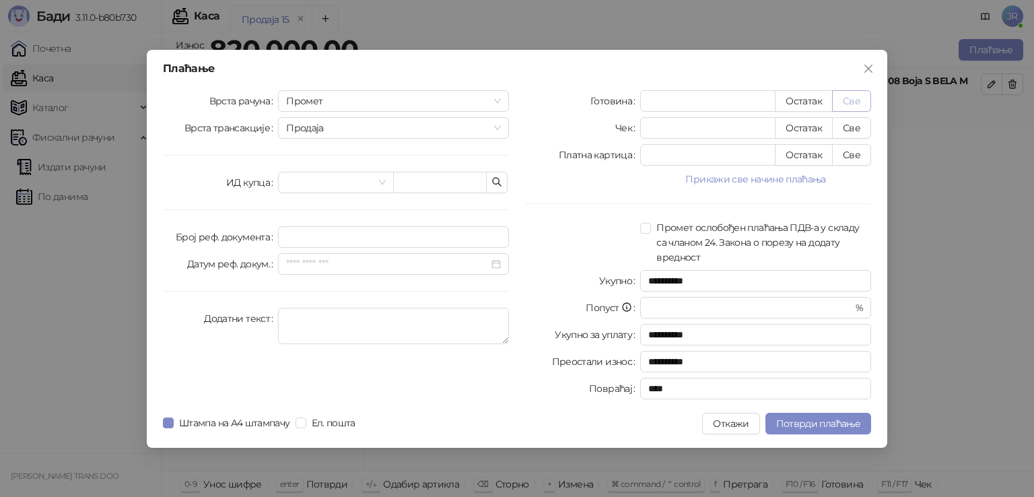
click at [843, 100] on button "Све" at bounding box center [851, 101] width 39 height 22
type input "******"
type input "****"
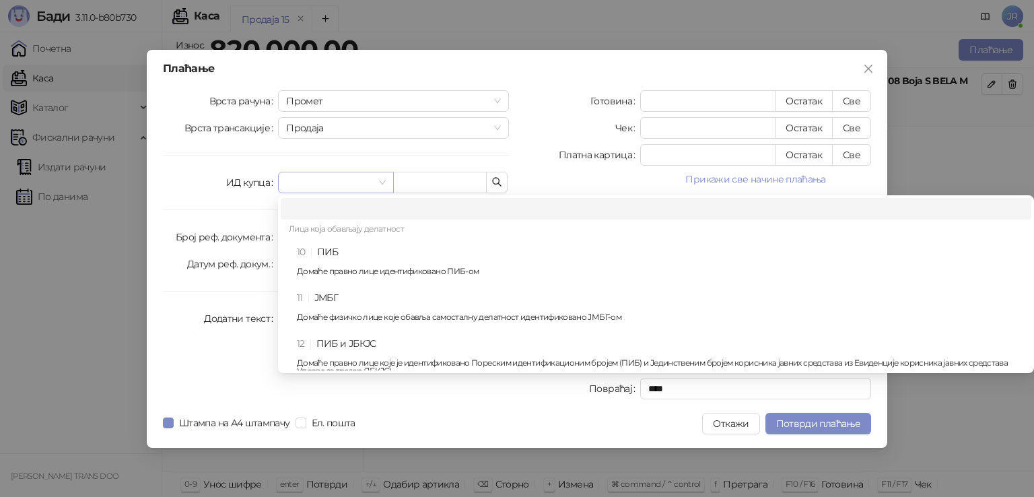
click at [380, 181] on span at bounding box center [335, 182] width 99 height 20
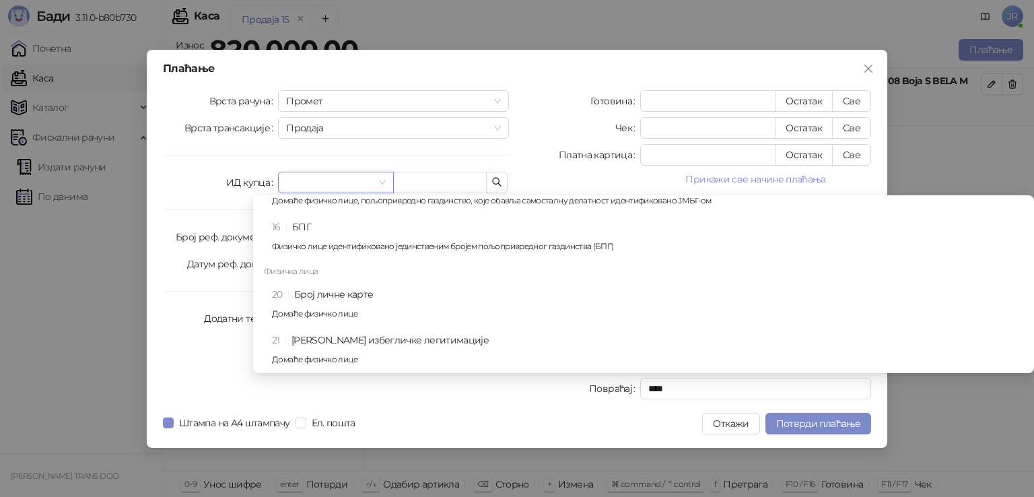
scroll to position [296, 0]
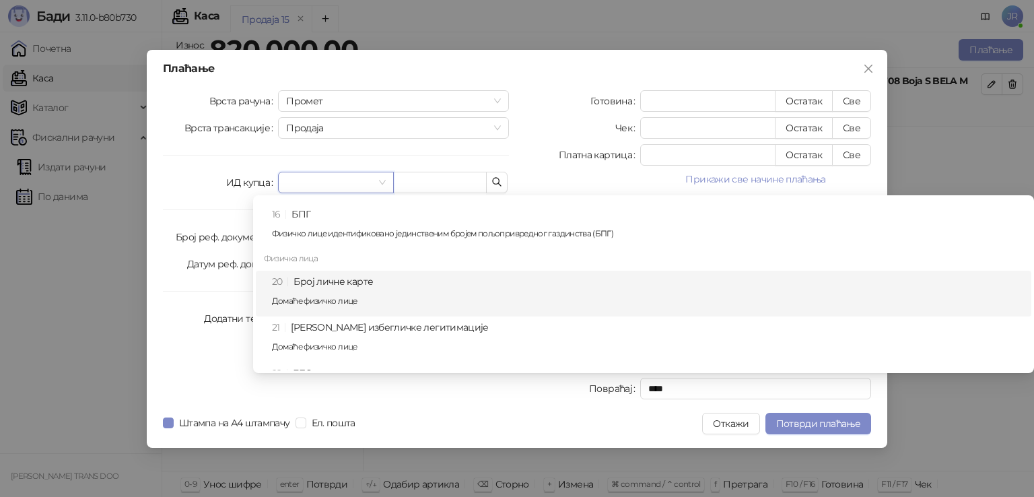
click at [358, 294] on div "20 Број личне карте Домаће физичко лице" at bounding box center [647, 293] width 751 height 39
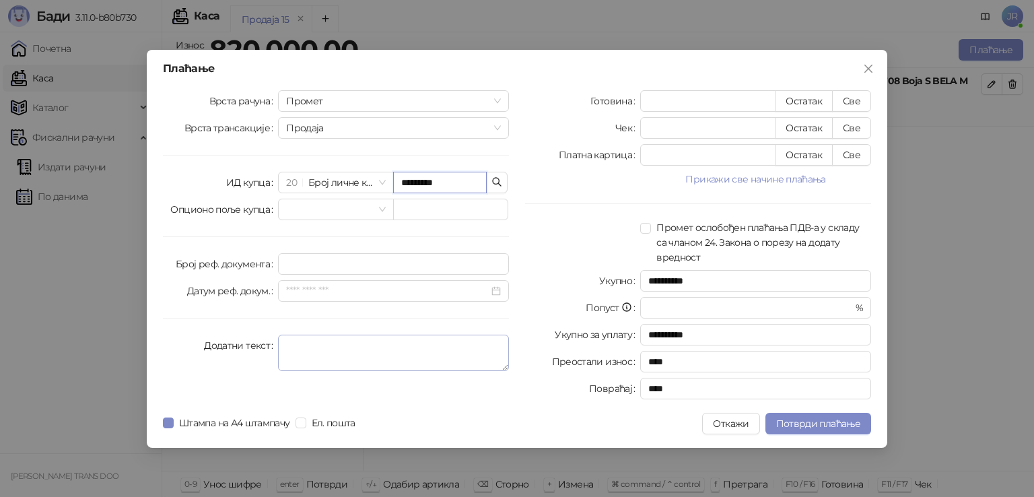
type input "*********"
click at [296, 349] on textarea "Додатни текст" at bounding box center [393, 353] width 231 height 36
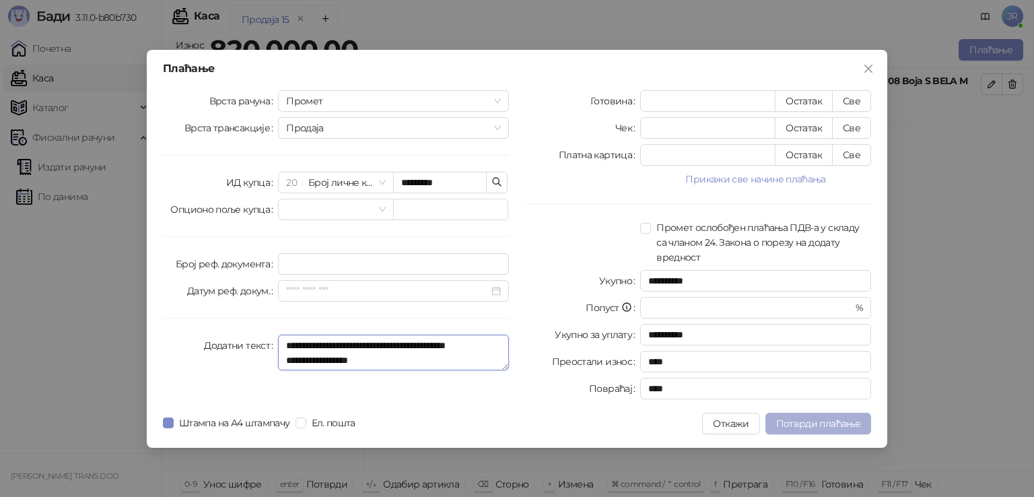
type textarea "**********"
click at [827, 421] on span "Потврди плаћање" at bounding box center [818, 423] width 84 height 12
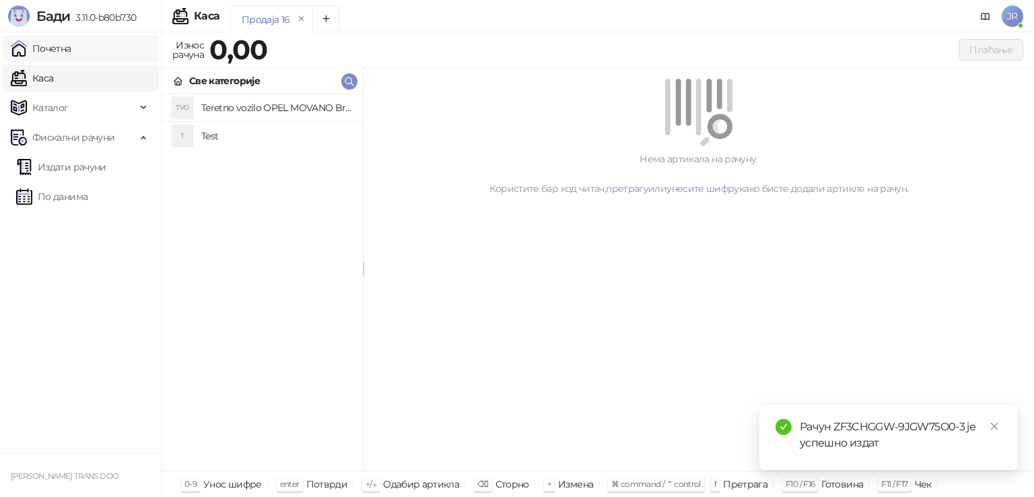
click at [71, 42] on link "Почетна" at bounding box center [41, 48] width 61 height 27
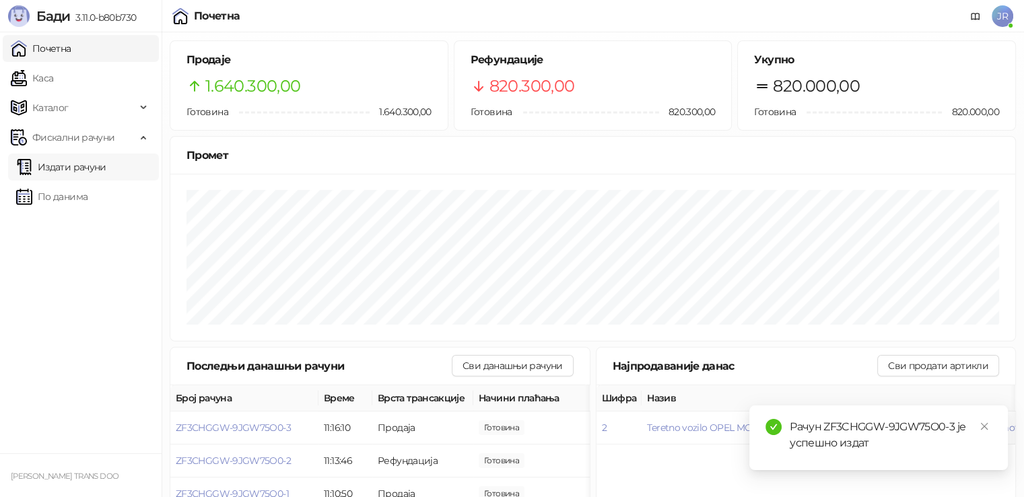
click at [94, 165] on link "Издати рачуни" at bounding box center [61, 166] width 90 height 27
